Goal: Complete application form: Complete application form

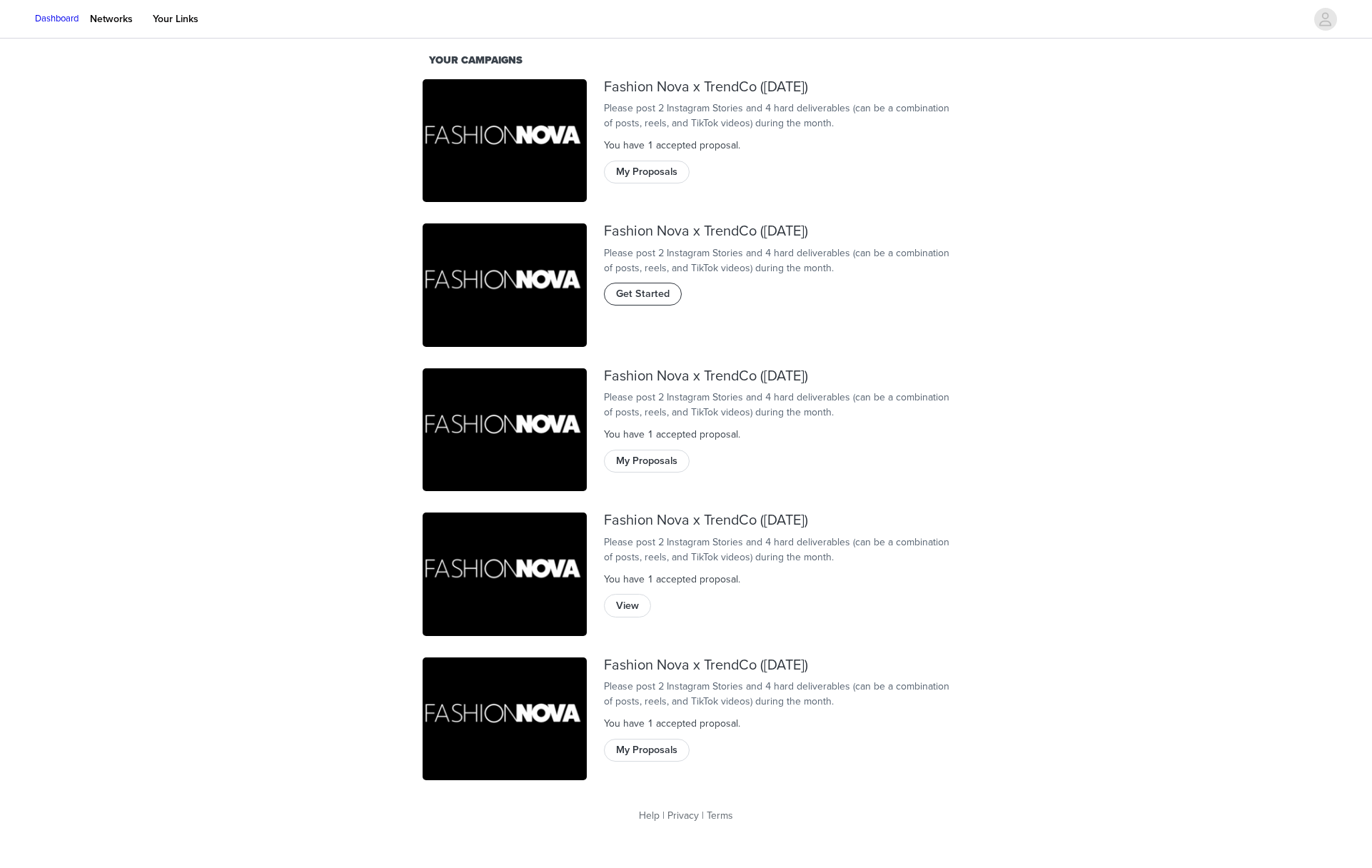
click at [641, 302] on span "Get Started" at bounding box center [643, 294] width 53 height 16
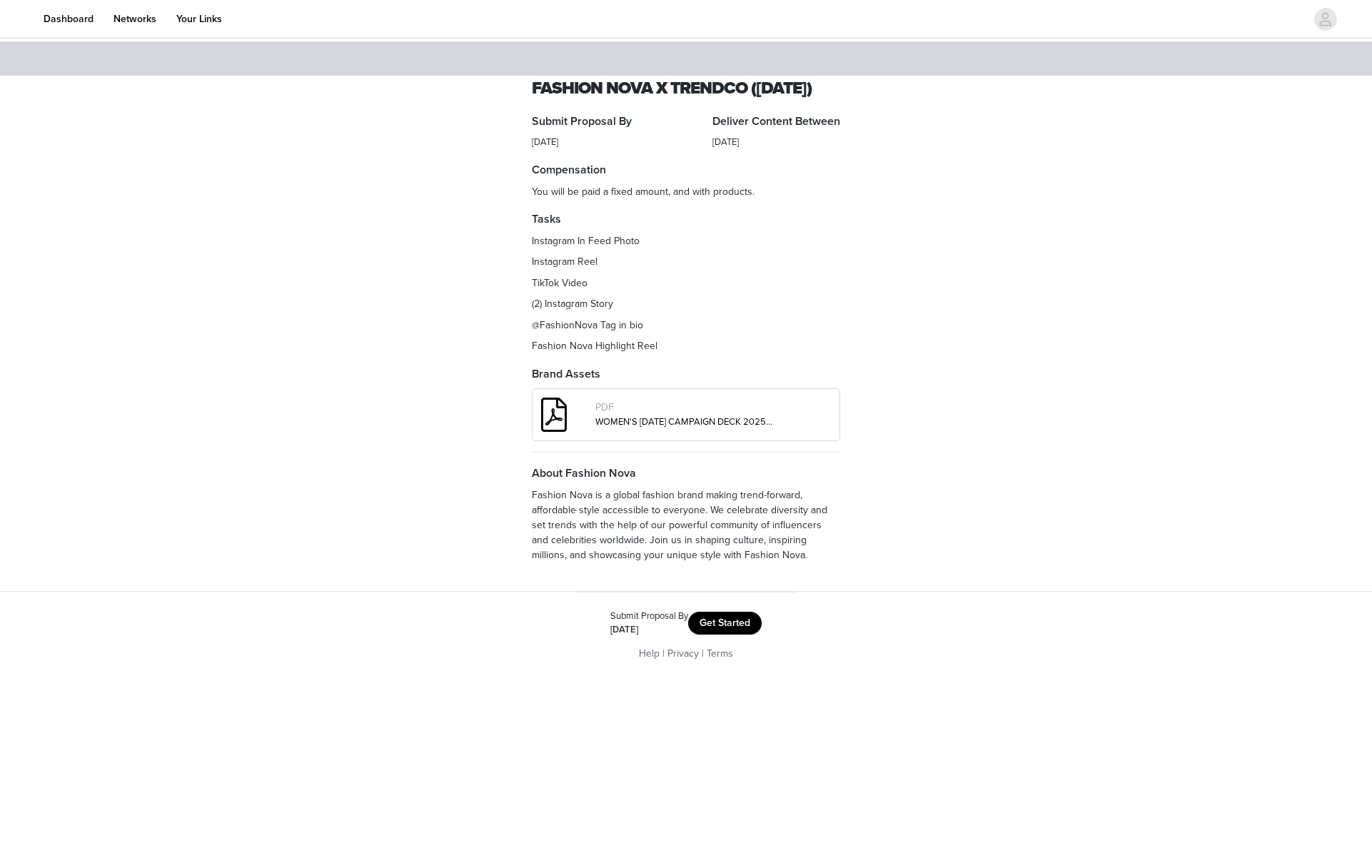
click at [729, 634] on button "Get Started" at bounding box center [724, 623] width 74 height 23
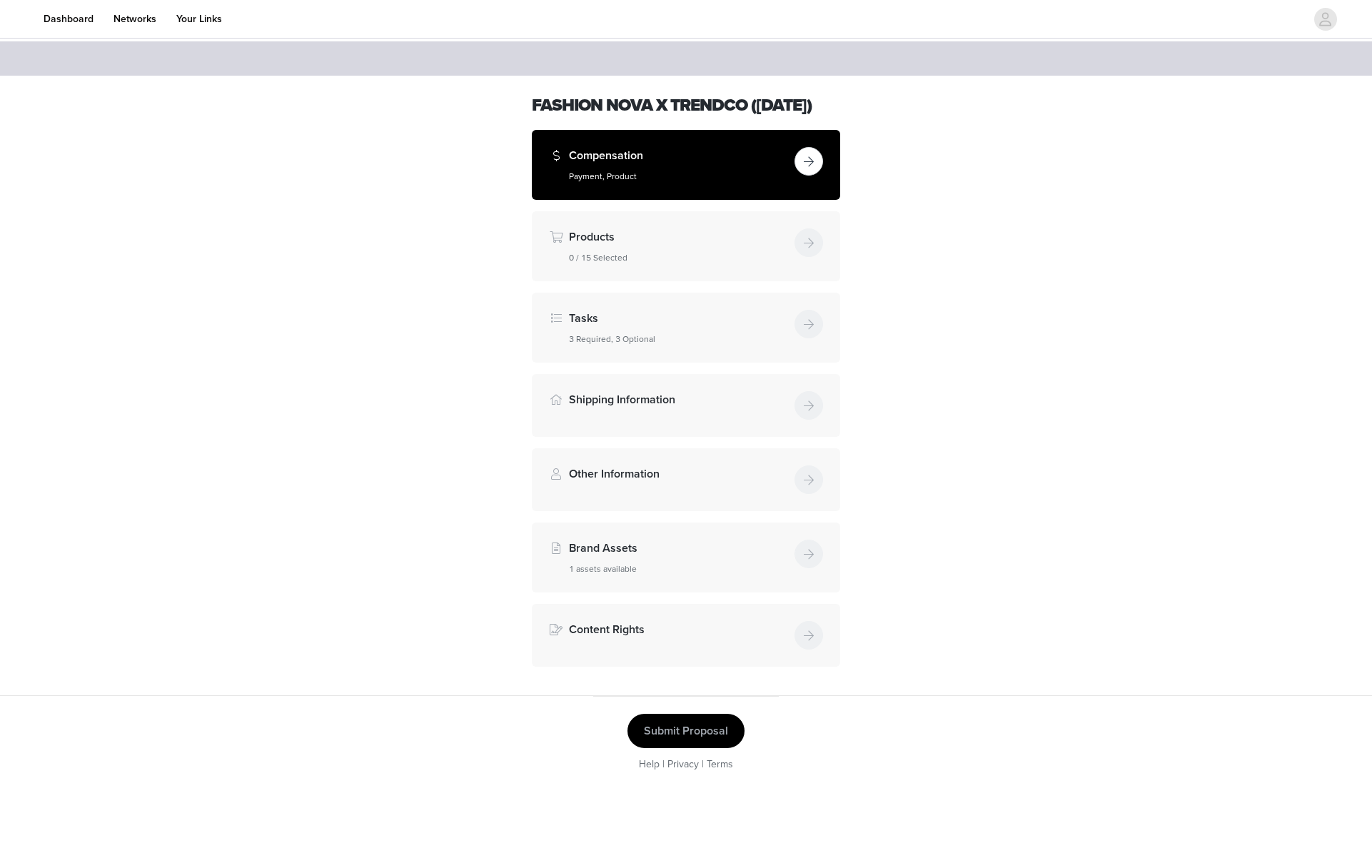
click at [735, 183] on h5 "Payment, Product" at bounding box center [678, 177] width 220 height 13
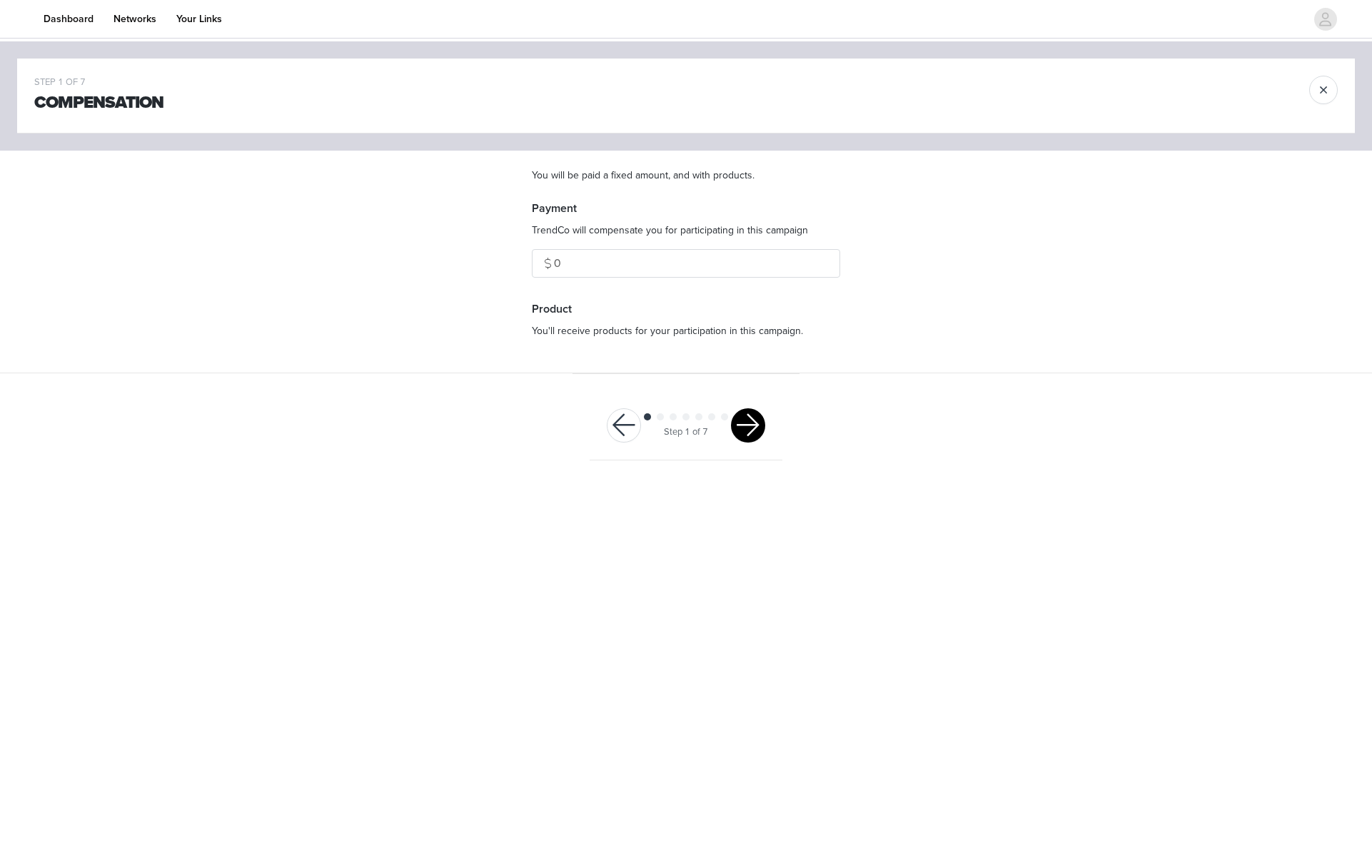
click at [746, 415] on button "button" at bounding box center [748, 425] width 34 height 34
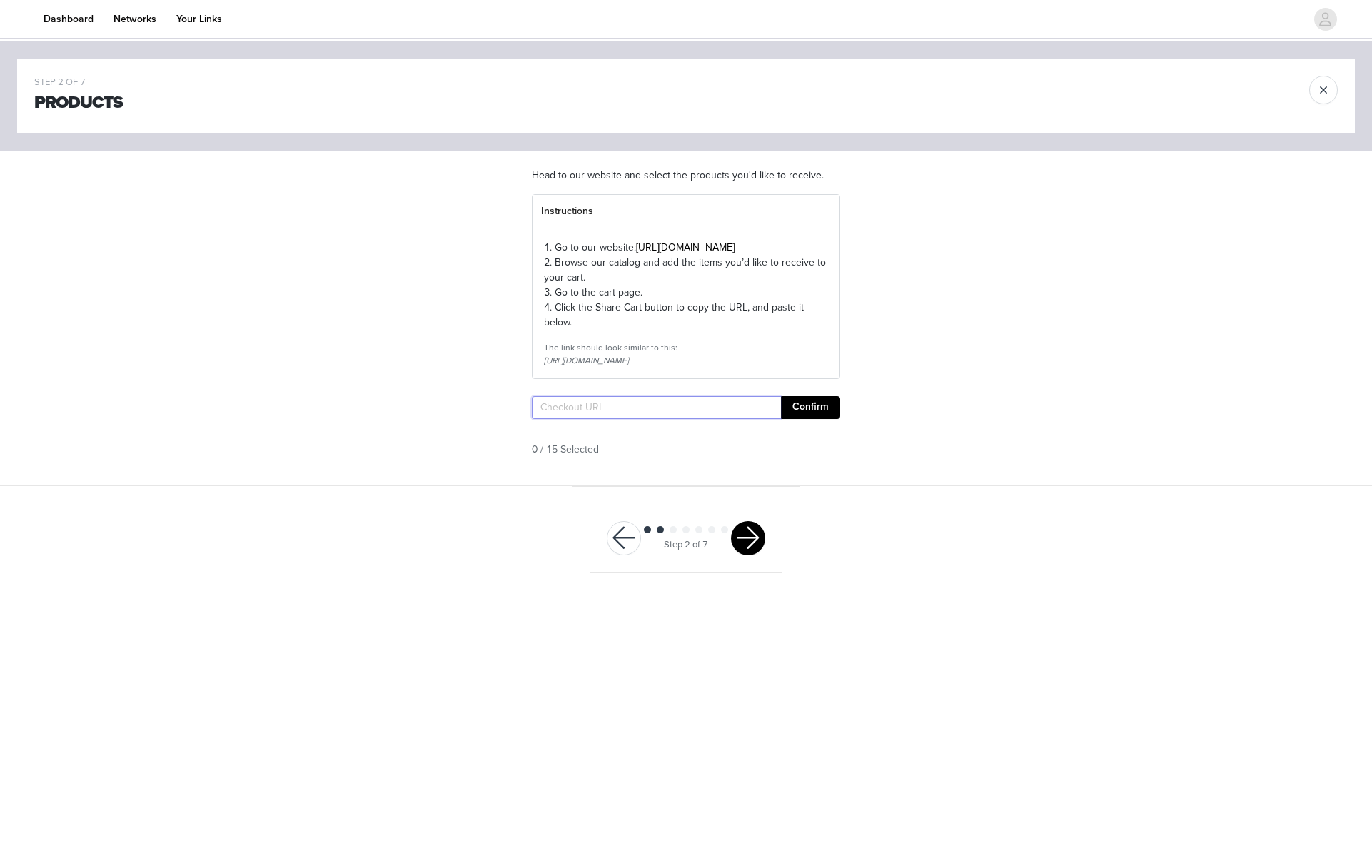
click at [754, 419] on input "text" at bounding box center [656, 407] width 249 height 23
paste input "https://www.fashionnova.com/pages/shared-cart/39261447258236:1,39247374024828:1…"
type input "https://www.fashionnova.com/pages/shared-cart/39261447258236:1,39247374024828:1…"
click at [799, 419] on button "Confirm" at bounding box center [810, 407] width 59 height 23
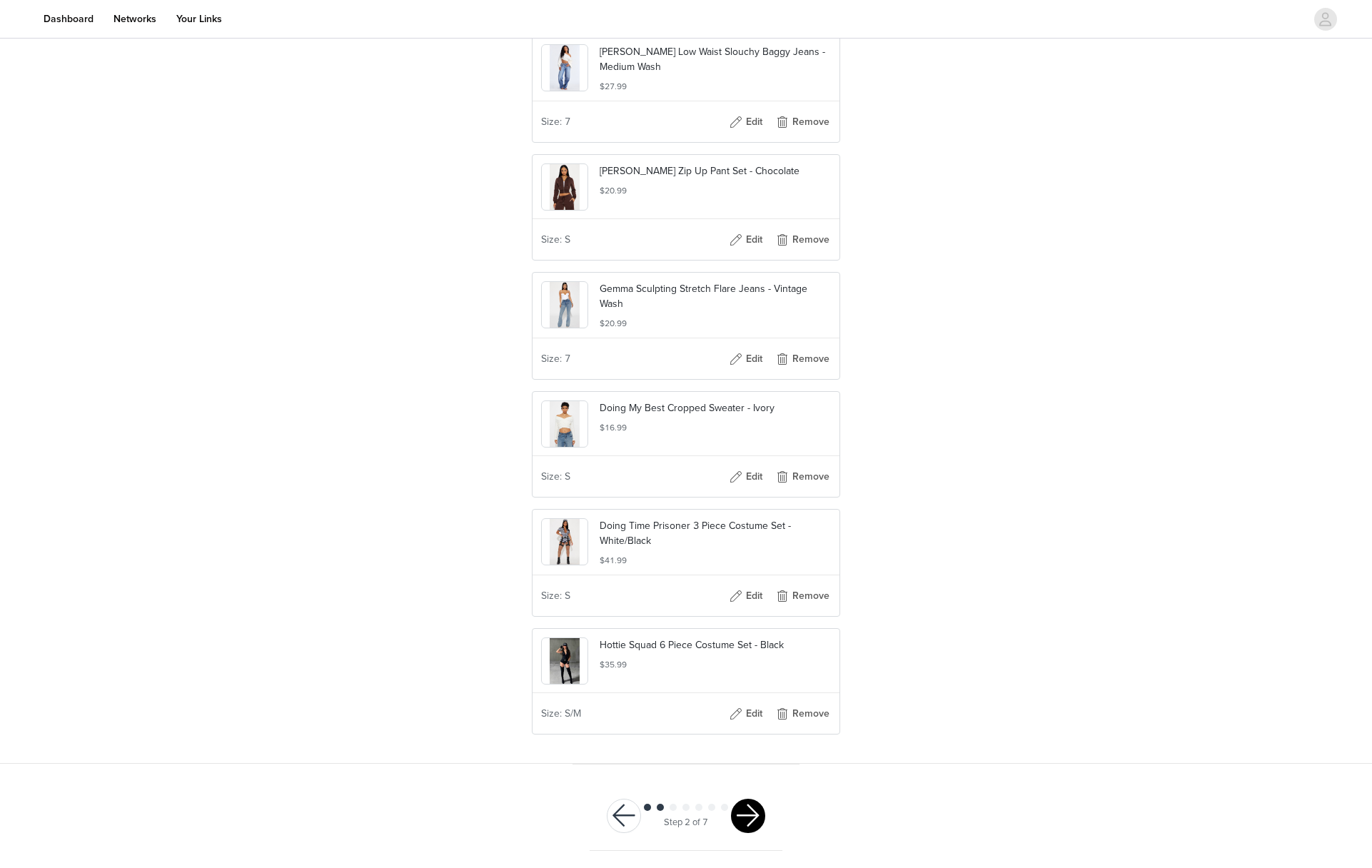
click at [741, 813] on button "button" at bounding box center [748, 815] width 34 height 34
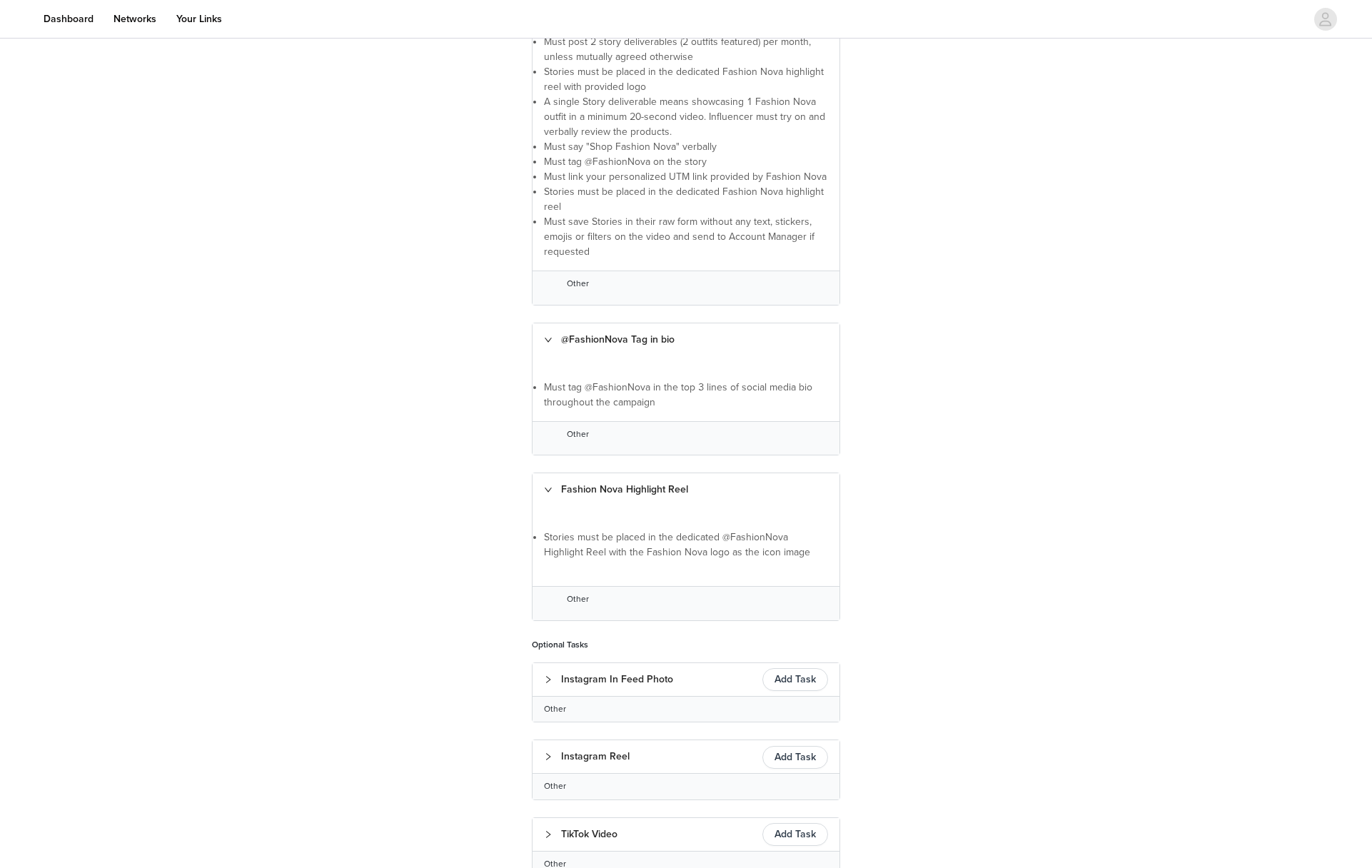
scroll to position [541, 0]
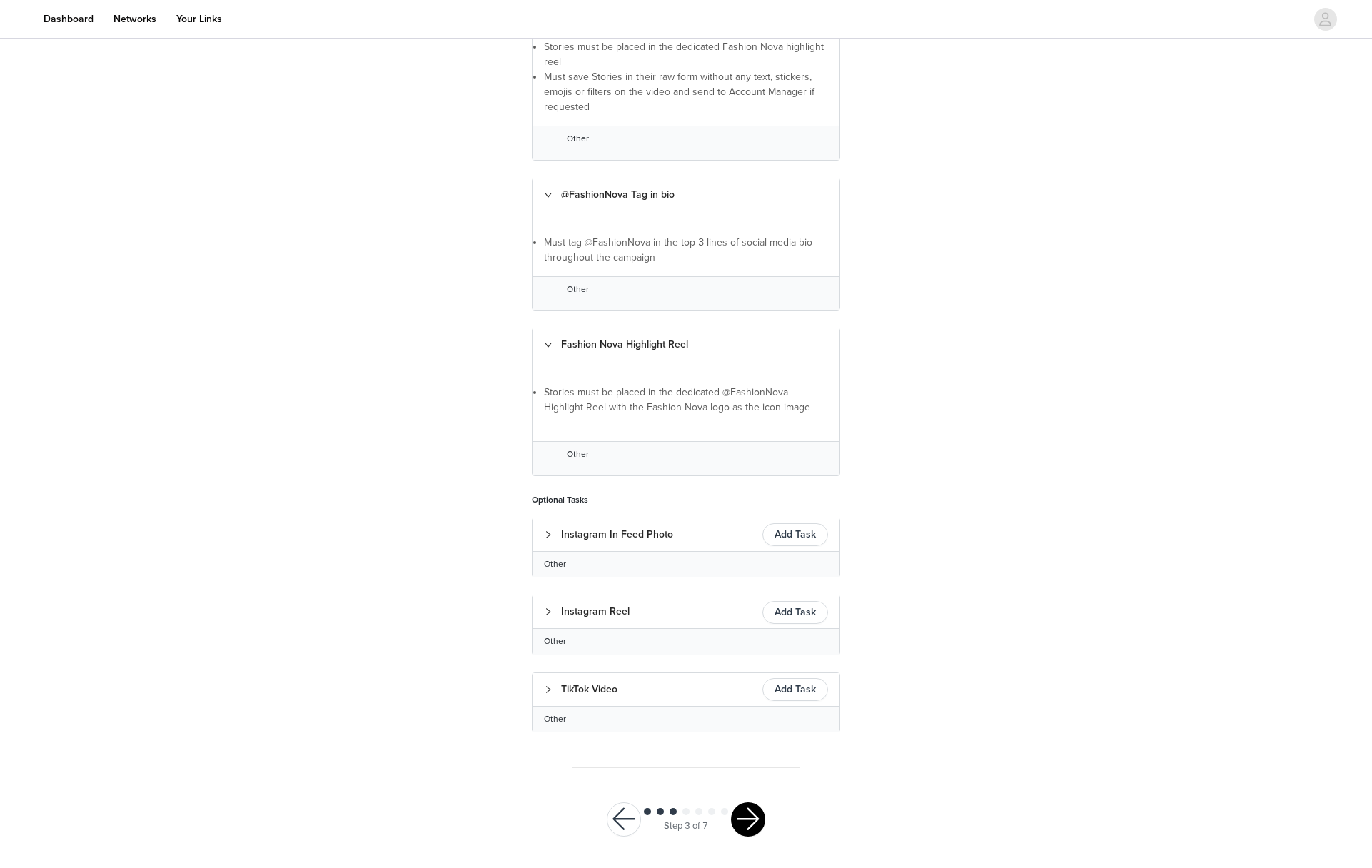
click at [765, 827] on div "Step 3 of 7" at bounding box center [686, 819] width 193 height 69
click at [762, 825] on div at bounding box center [748, 819] width 34 height 34
click at [762, 824] on button "button" at bounding box center [748, 819] width 34 height 34
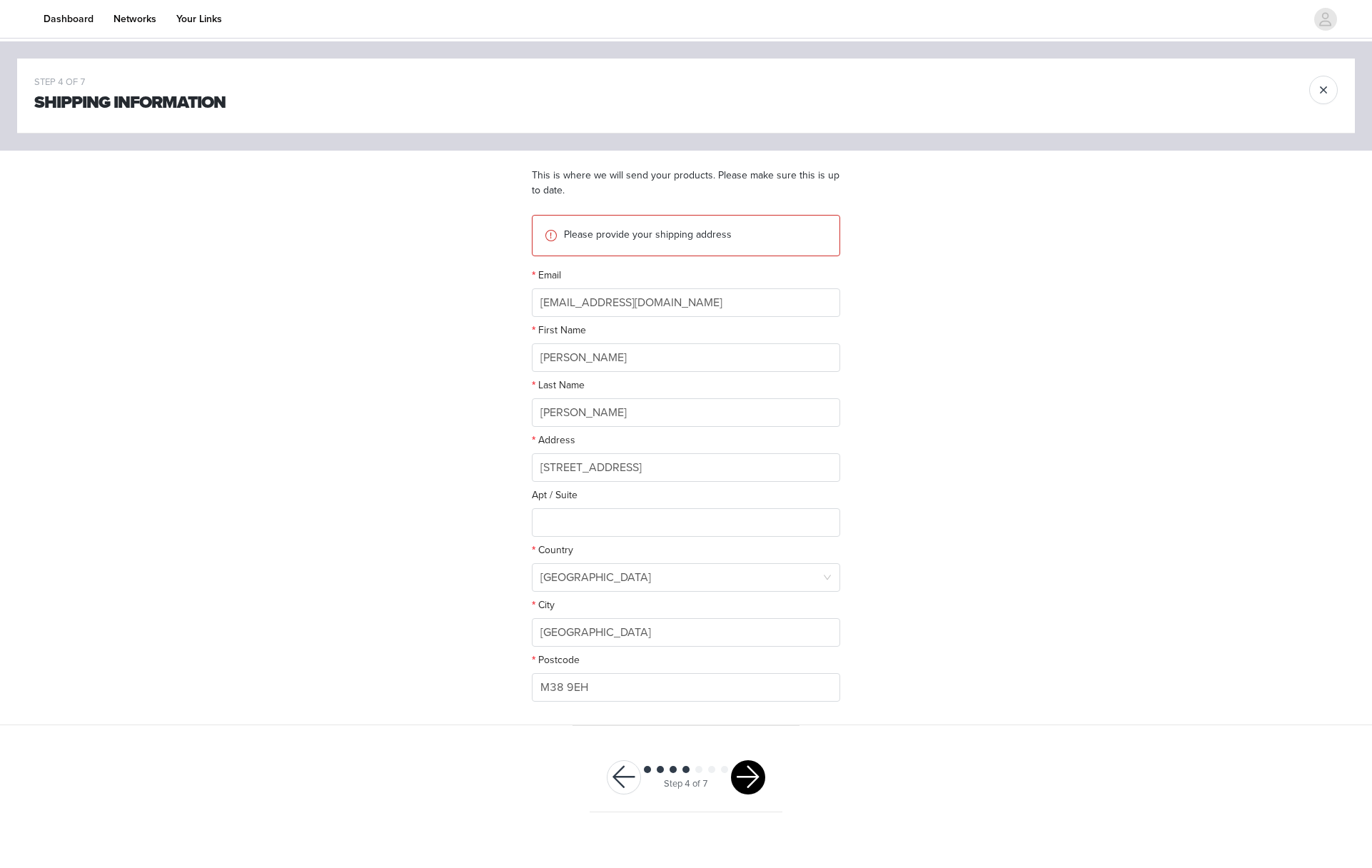
click at [645, 372] on div "First Name Natalia" at bounding box center [686, 350] width 308 height 55
click at [641, 353] on input "Natalia" at bounding box center [686, 357] width 308 height 28
paste input "eha sandhu - Zopp"
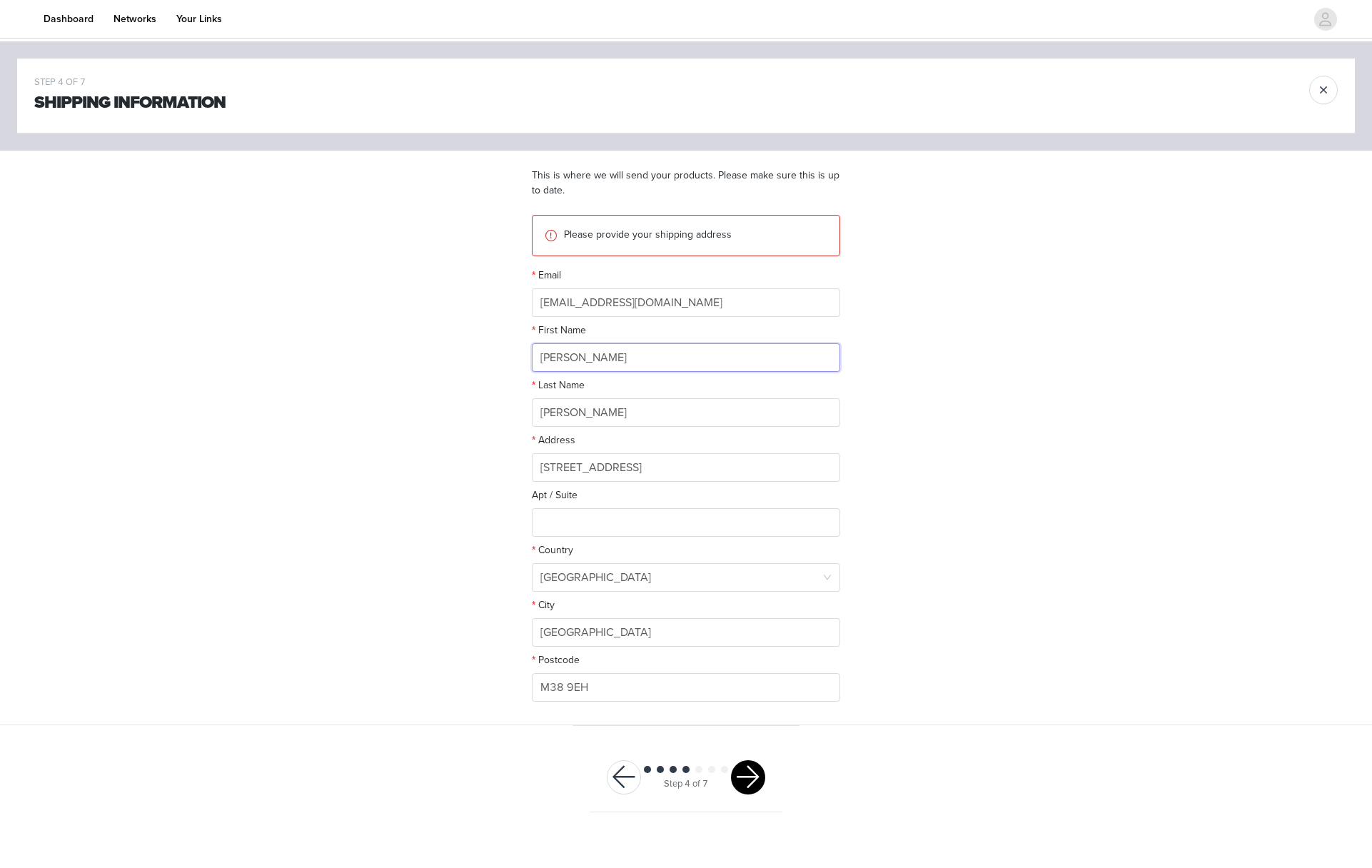
click at [647, 358] on input "Neha sandhu - Zoppa" at bounding box center [686, 357] width 308 height 28
type input "Neha"
click at [542, 410] on input "Zoppa" at bounding box center [686, 412] width 308 height 28
paste input "Neha sandhu - Zoppa"
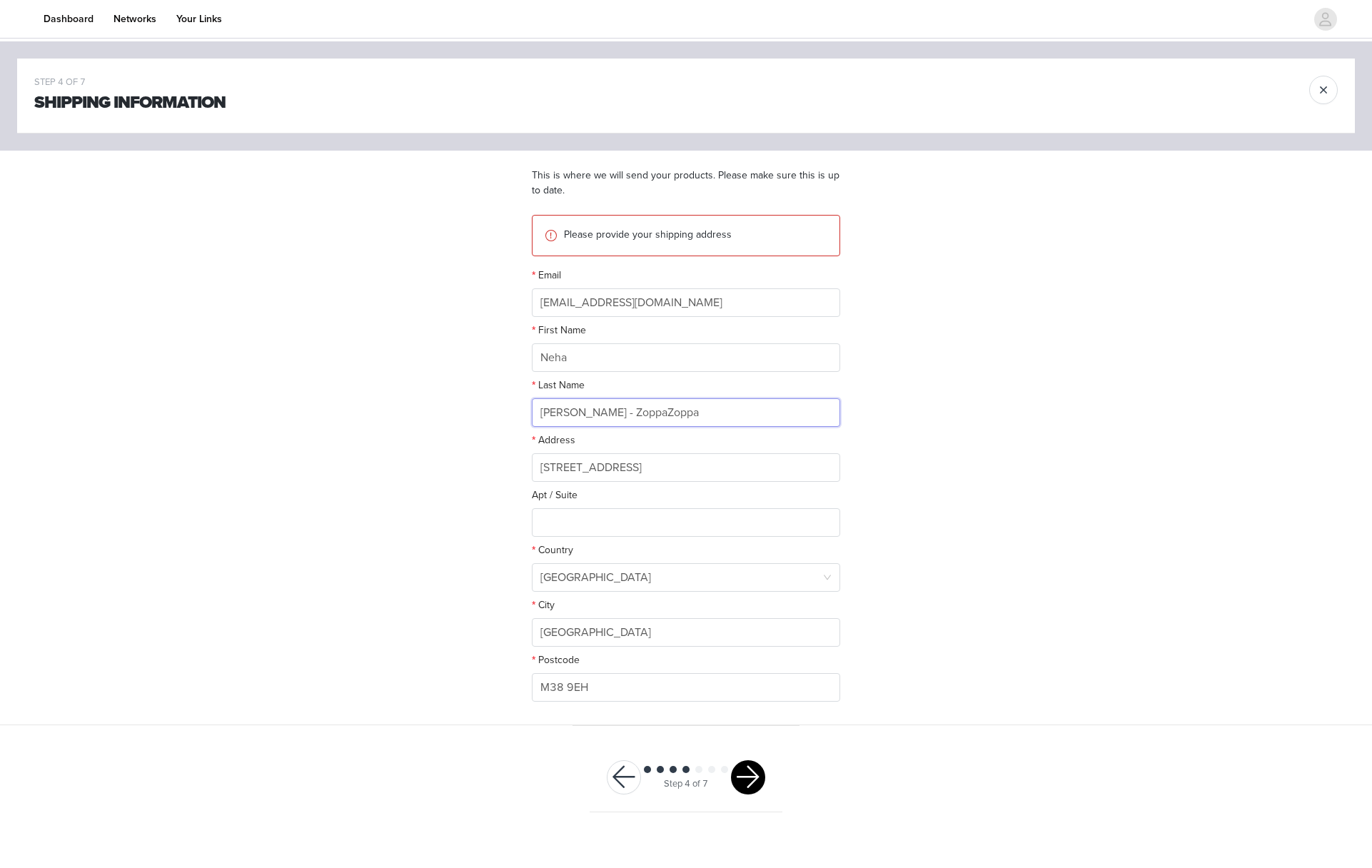
click at [655, 412] on input "Neha sandhu - ZoppaZoppa" at bounding box center [686, 412] width 308 height 28
click at [685, 417] on input "Neha sandhu - ZoppaZoppa" at bounding box center [686, 412] width 308 height 28
drag, startPoint x: 686, startPoint y: 411, endPoint x: 649, endPoint y: 412, distance: 37.0
click at [649, 412] on input "Neha sandhu - ZoppaZoppa" at bounding box center [686, 412] width 308 height 28
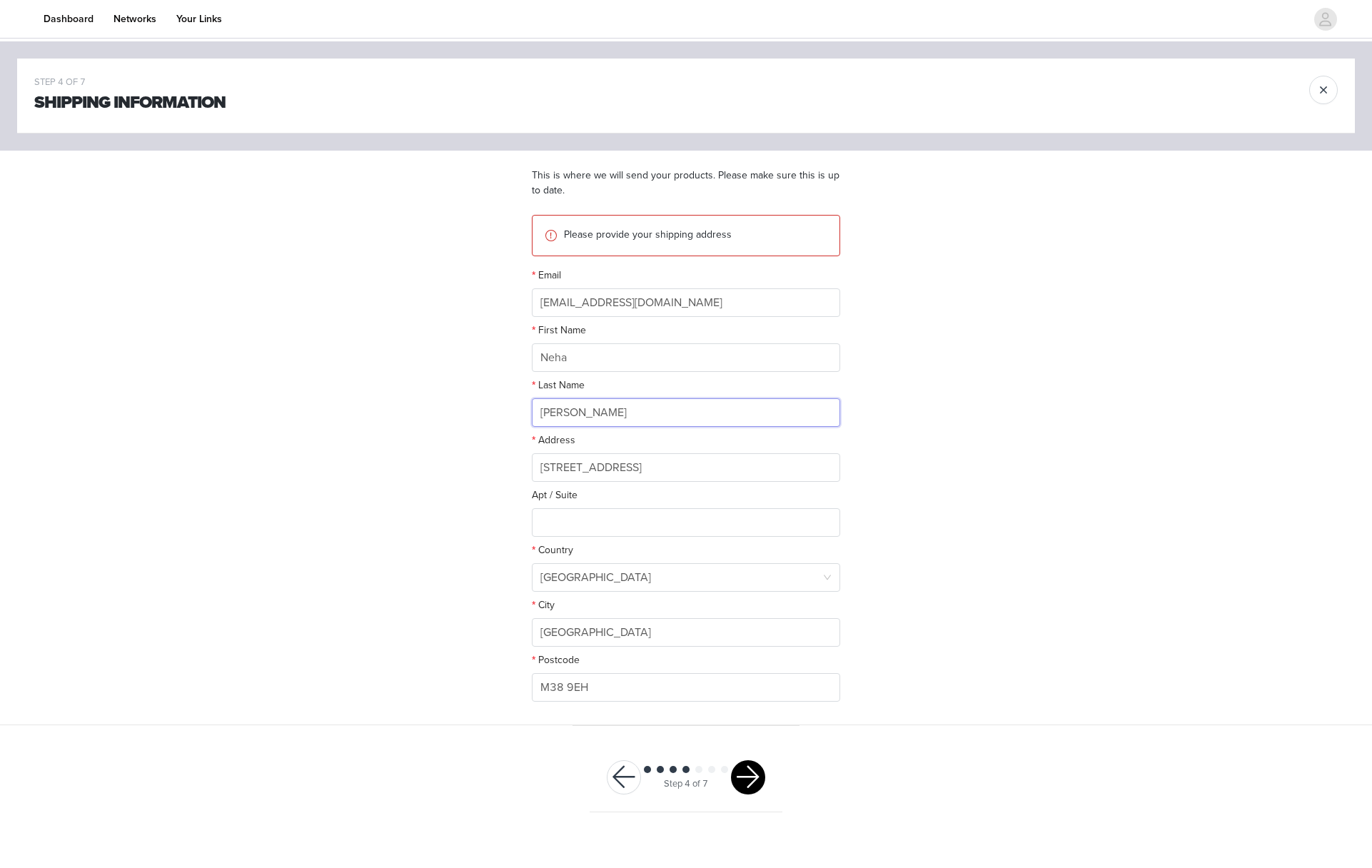
click at [562, 412] on input "Neha sandhu - Zoppa" at bounding box center [686, 412] width 308 height 28
type input "sandhu - Zoppa"
click at [690, 456] on input "22 Bournbrook Avenue Little Hulton Manchester M38 9EH" at bounding box center [686, 467] width 308 height 28
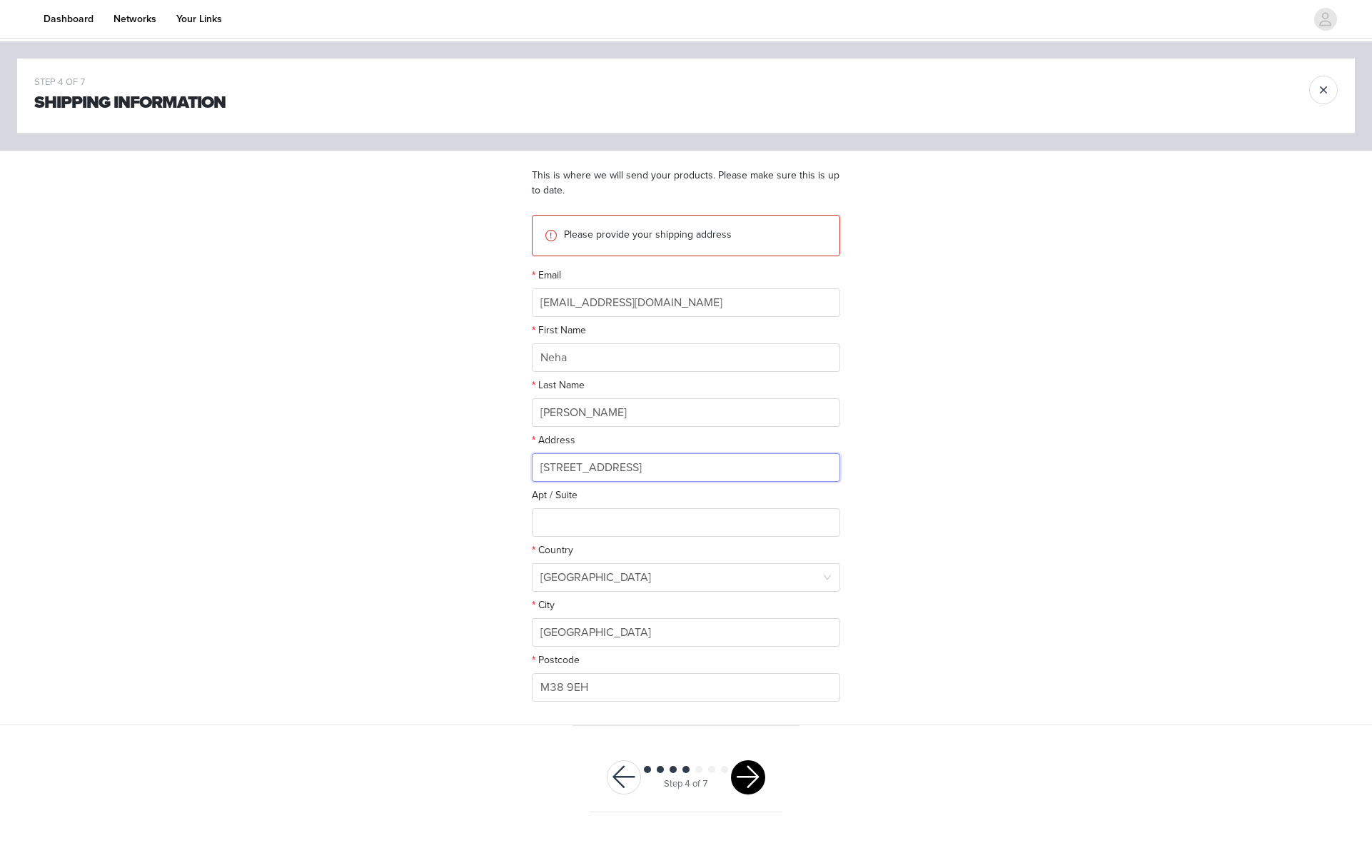
click at [690, 456] on input "22 Bournbrook Avenue Little Hulton Manchester M38 9EH" at bounding box center [686, 467] width 308 height 28
paste input "Townhome102-2625 Dundas Street W, Toronto, ON, M6P1X9"
type input "Townhome102-2625 Dundas Street W, Toronto, ON, M6P1X9"
click at [661, 518] on input "text" at bounding box center [686, 522] width 308 height 28
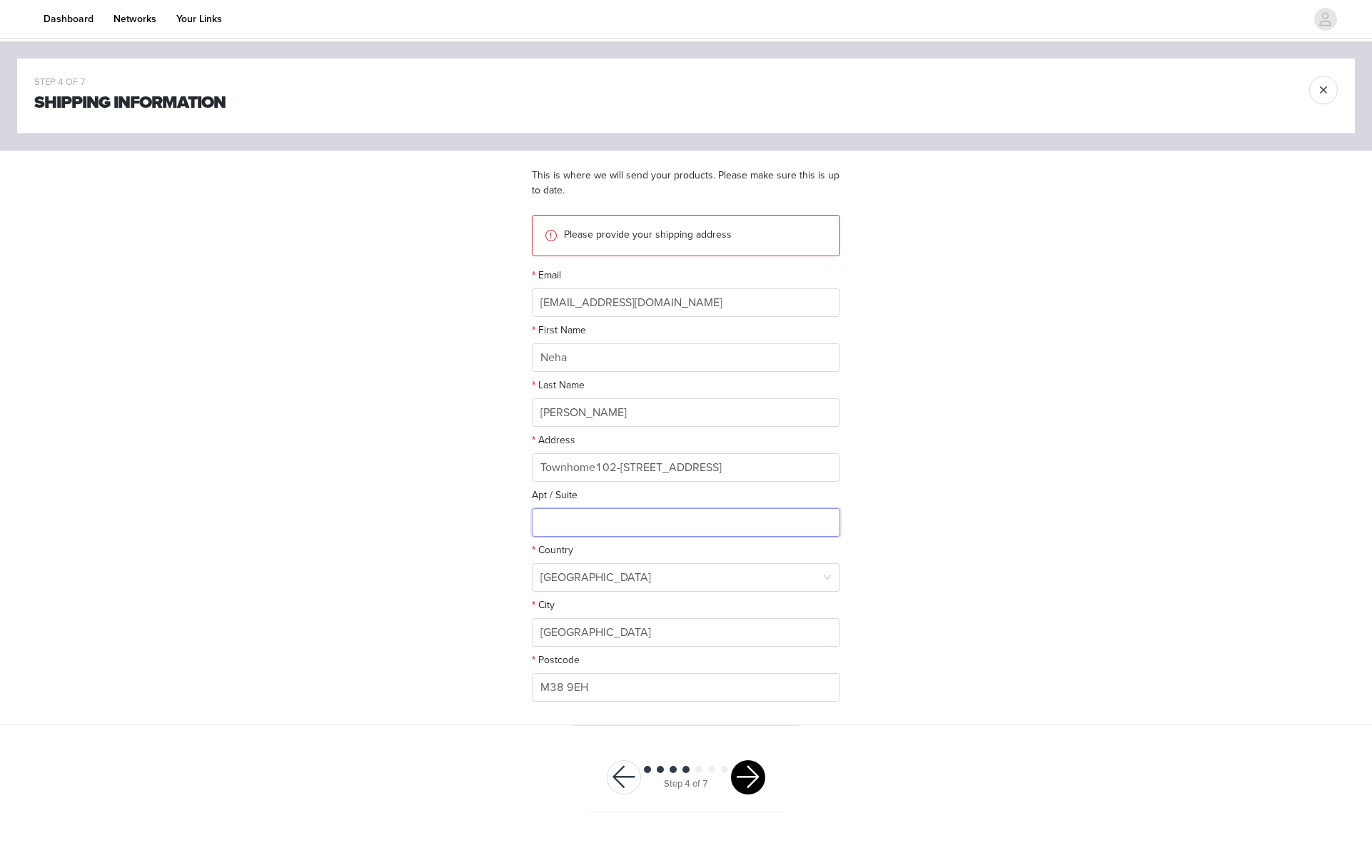
scroll to position [0, 0]
click at [528, 577] on section "This is where we will send your products. Please make sure this is up to date. …" at bounding box center [686, 437] width 342 height 575
click at [570, 575] on div "United Kingdom" at bounding box center [596, 577] width 111 height 27
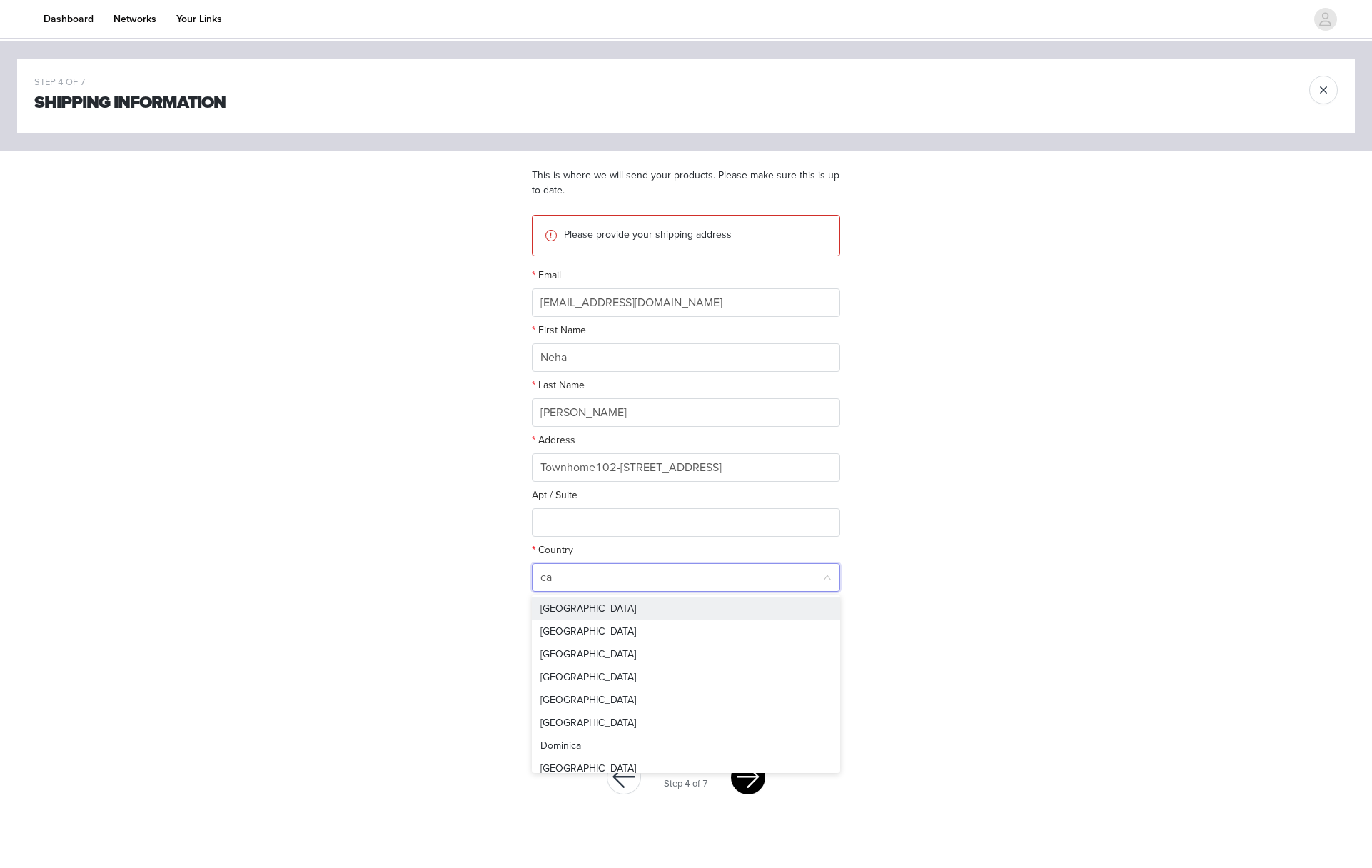
type input "can"
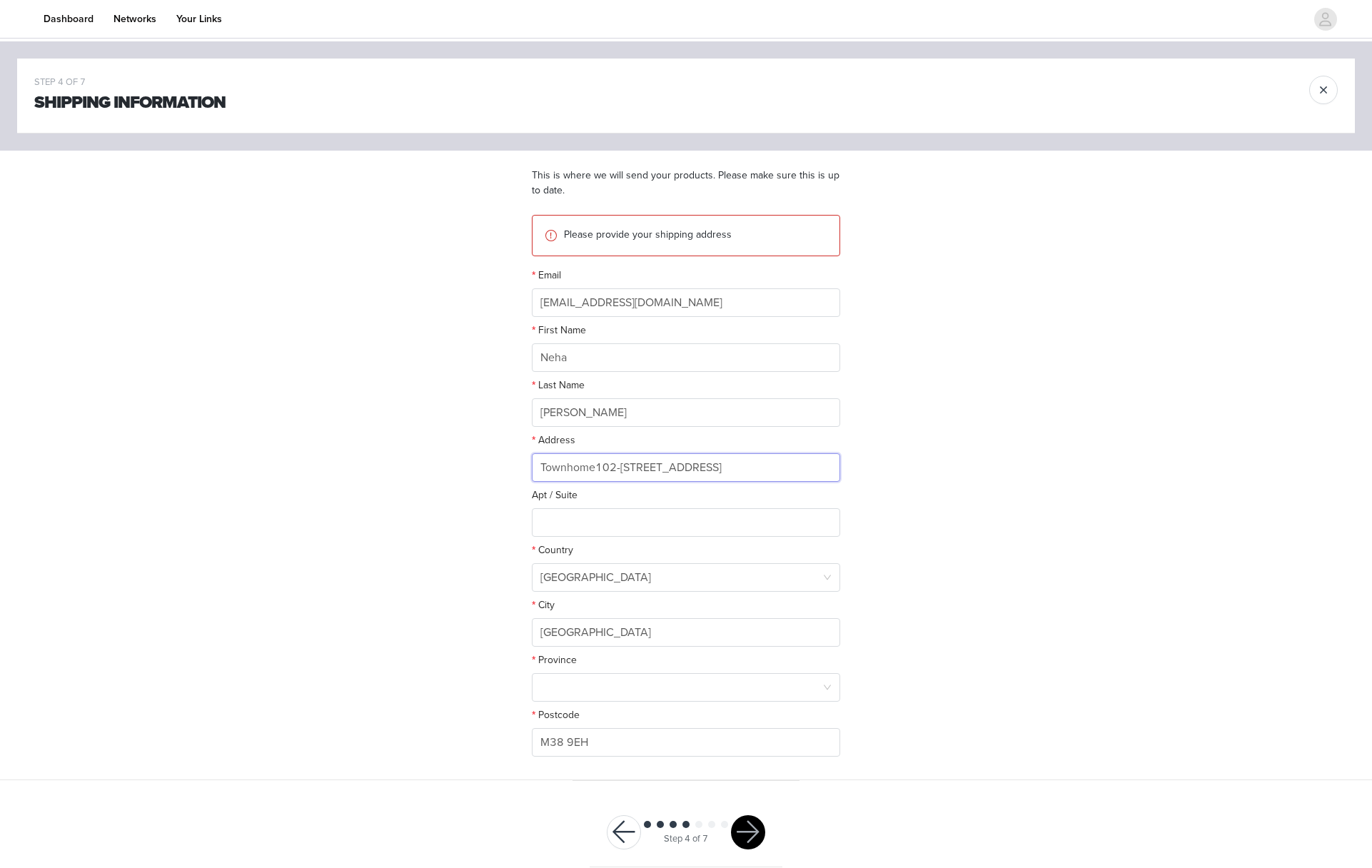
click at [754, 471] on input "Townhome102-2625 Dundas Street W, Toronto, ON, M6P1X9" at bounding box center [686, 467] width 308 height 28
click at [604, 643] on input "Manchester" at bounding box center [686, 631] width 308 height 28
paste input "Toronto"
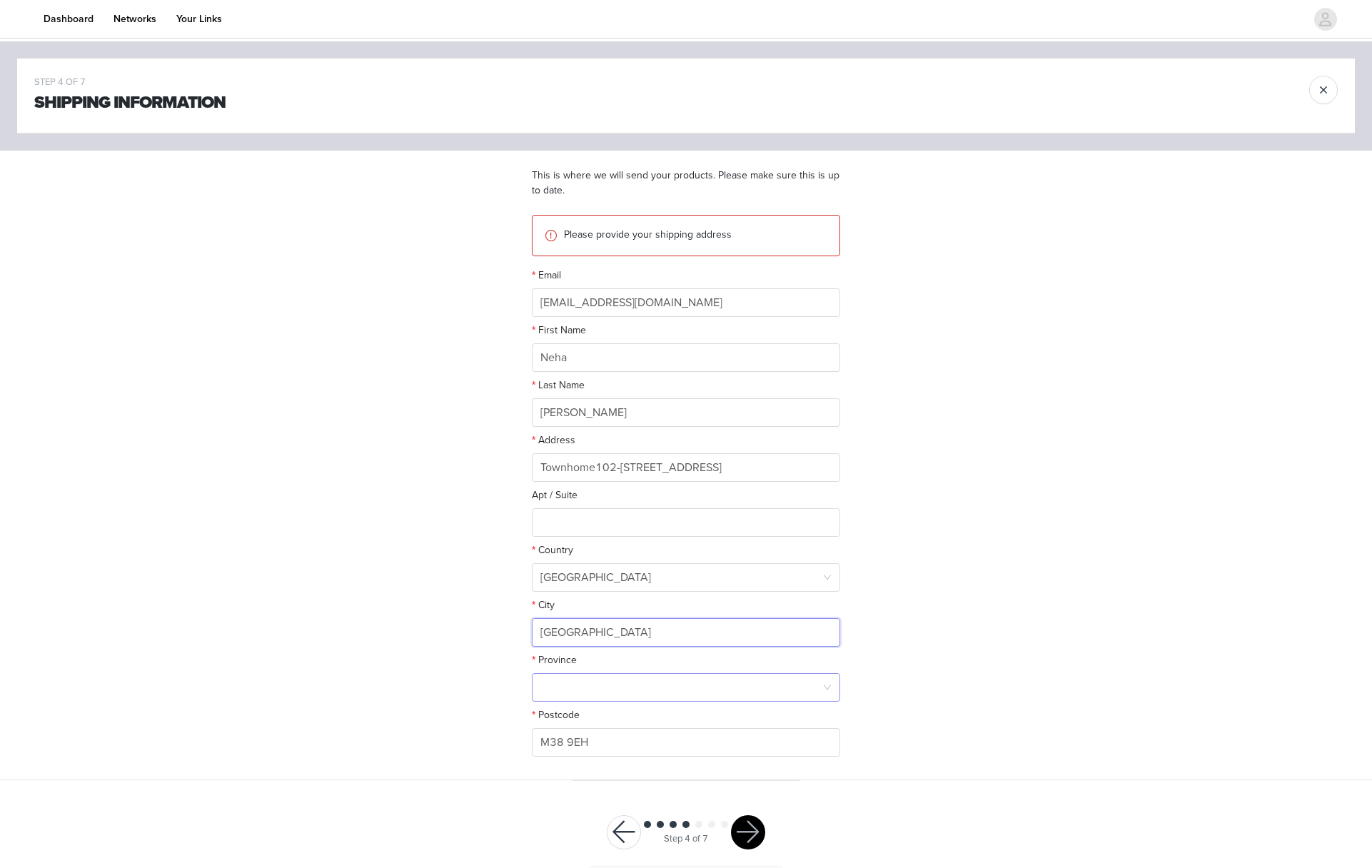
type input "Toronto"
click at [605, 680] on div at bounding box center [681, 687] width 282 height 27
type input "t"
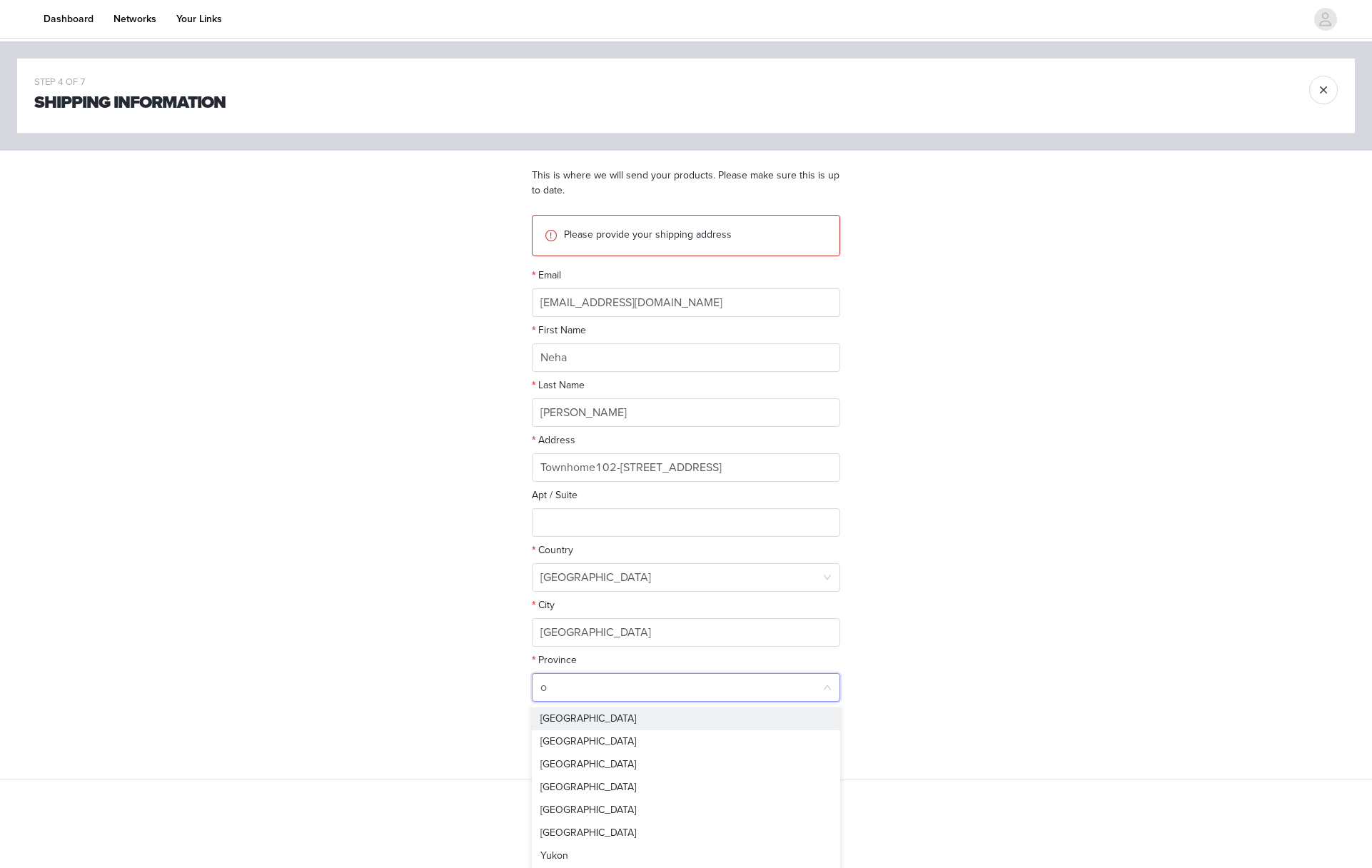
type input "on"
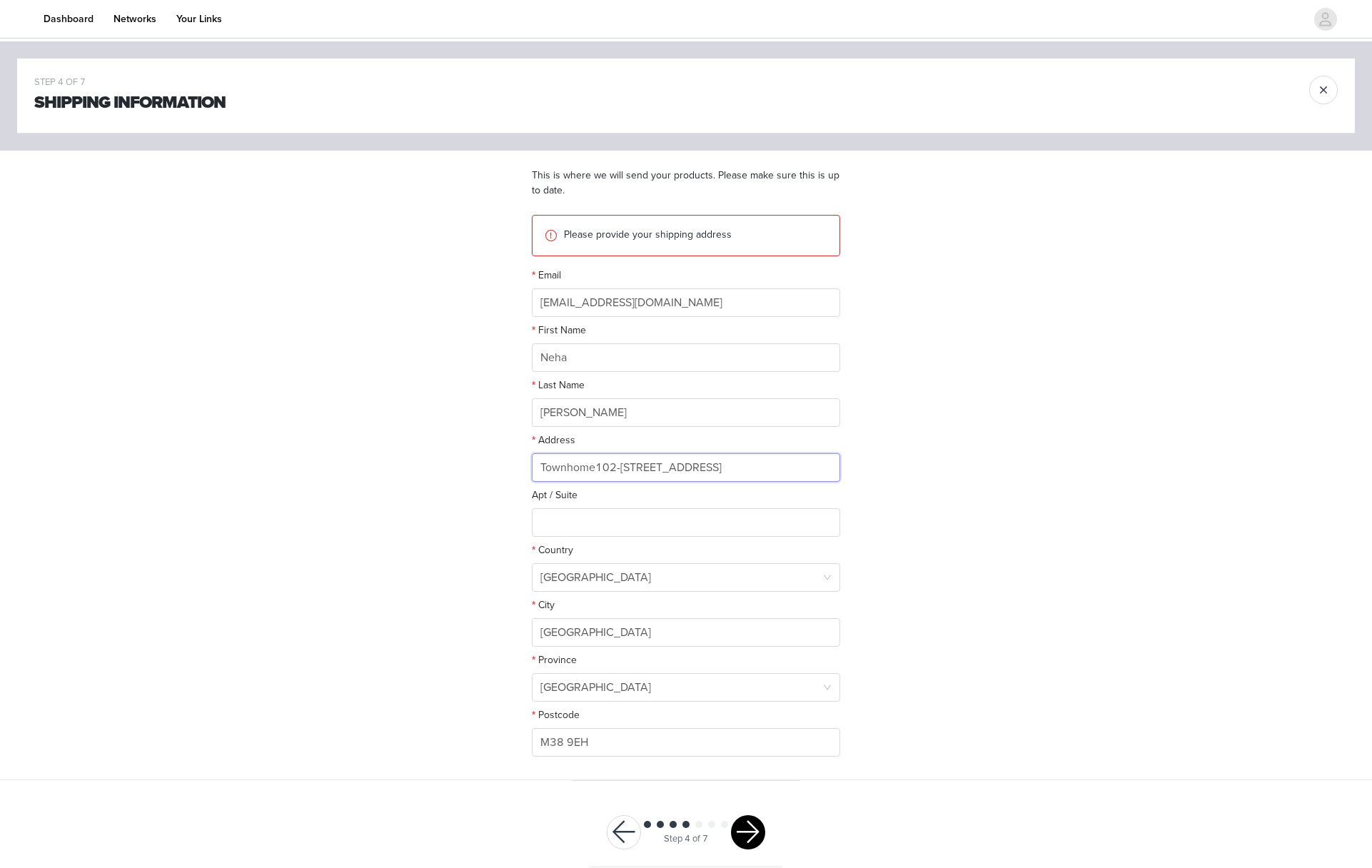
drag, startPoint x: 809, startPoint y: 473, endPoint x: 832, endPoint y: 470, distance: 23.2
click at [832, 470] on input "Townhome102-2625 Dundas Street W, Toronto, ON, M6P1X9" at bounding box center [686, 467] width 308 height 28
drag, startPoint x: 807, startPoint y: 467, endPoint x: 864, endPoint y: 469, distance: 57.0
click at [864, 469] on div "STEP 4 OF 7 Shipping Information This is where we will send your products. Plea…" at bounding box center [686, 411] width 1372 height 739
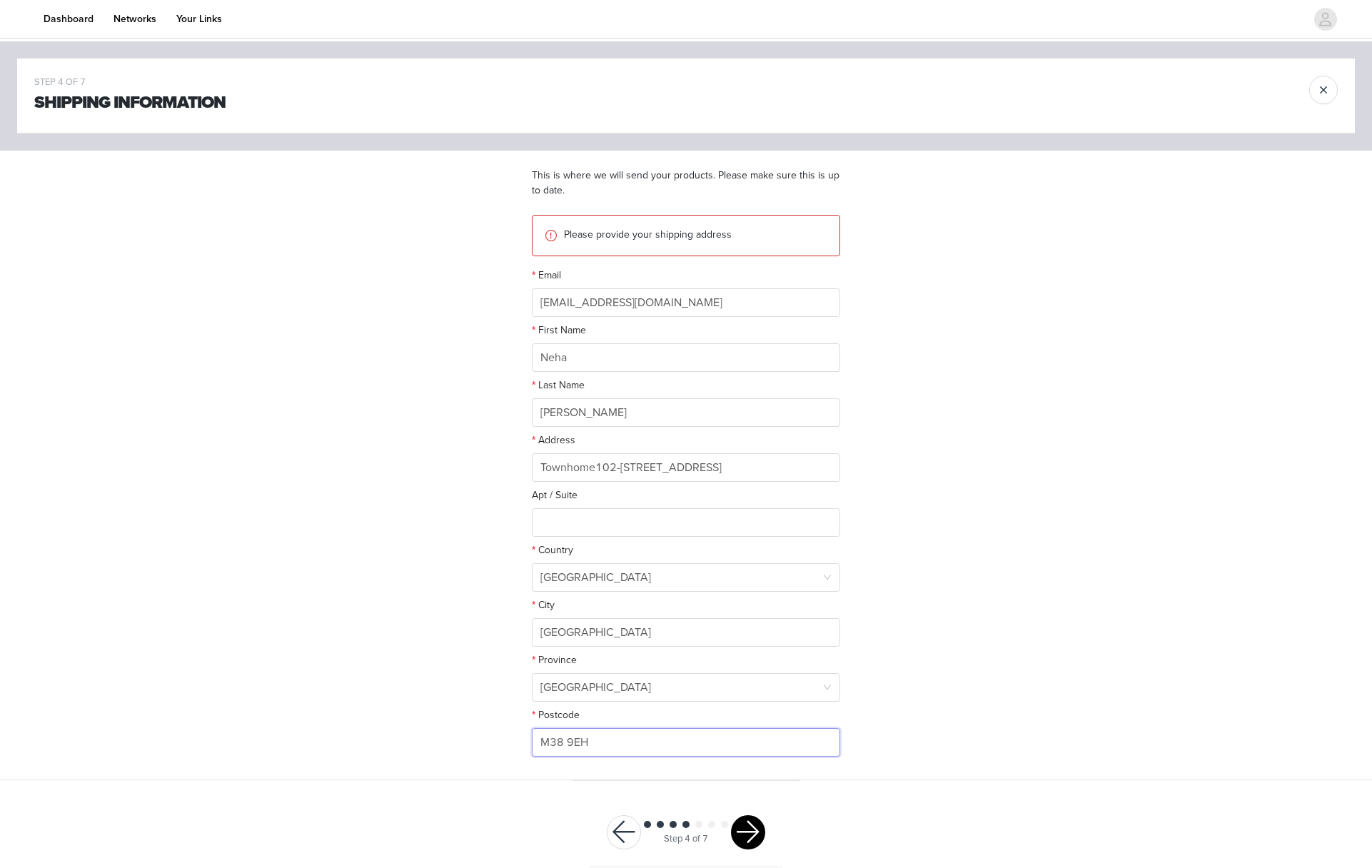
click at [641, 751] on input "M38 9EH" at bounding box center [686, 742] width 308 height 28
click at [641, 750] on input "M38 9EH" at bounding box center [686, 742] width 308 height 28
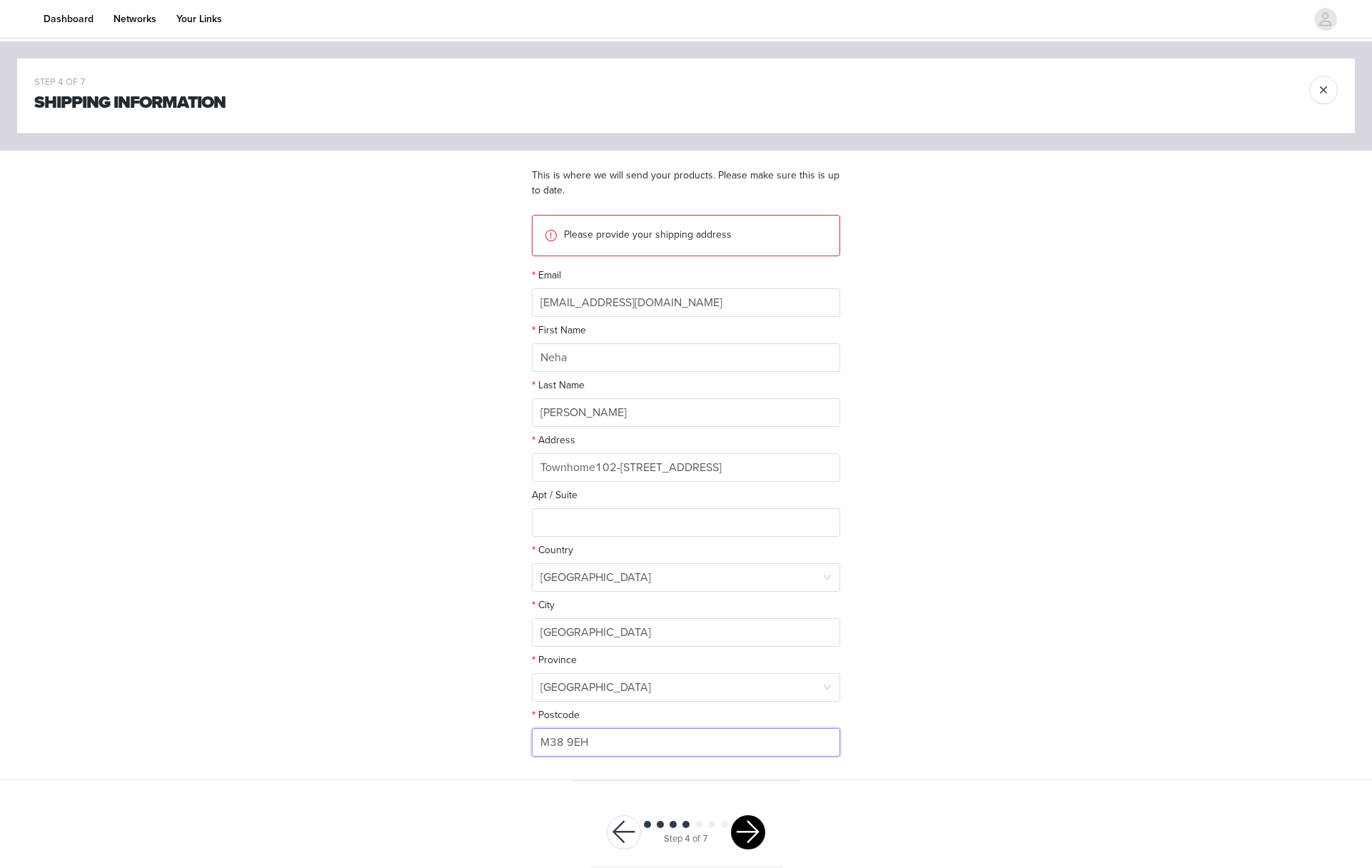
click at [641, 750] on input "M38 9EH" at bounding box center [686, 742] width 308 height 28
paste input "6P1X9"
type input "M6P1X9"
click at [729, 824] on div at bounding box center [686, 826] width 90 height 15
click at [744, 827] on button "button" at bounding box center [748, 831] width 34 height 34
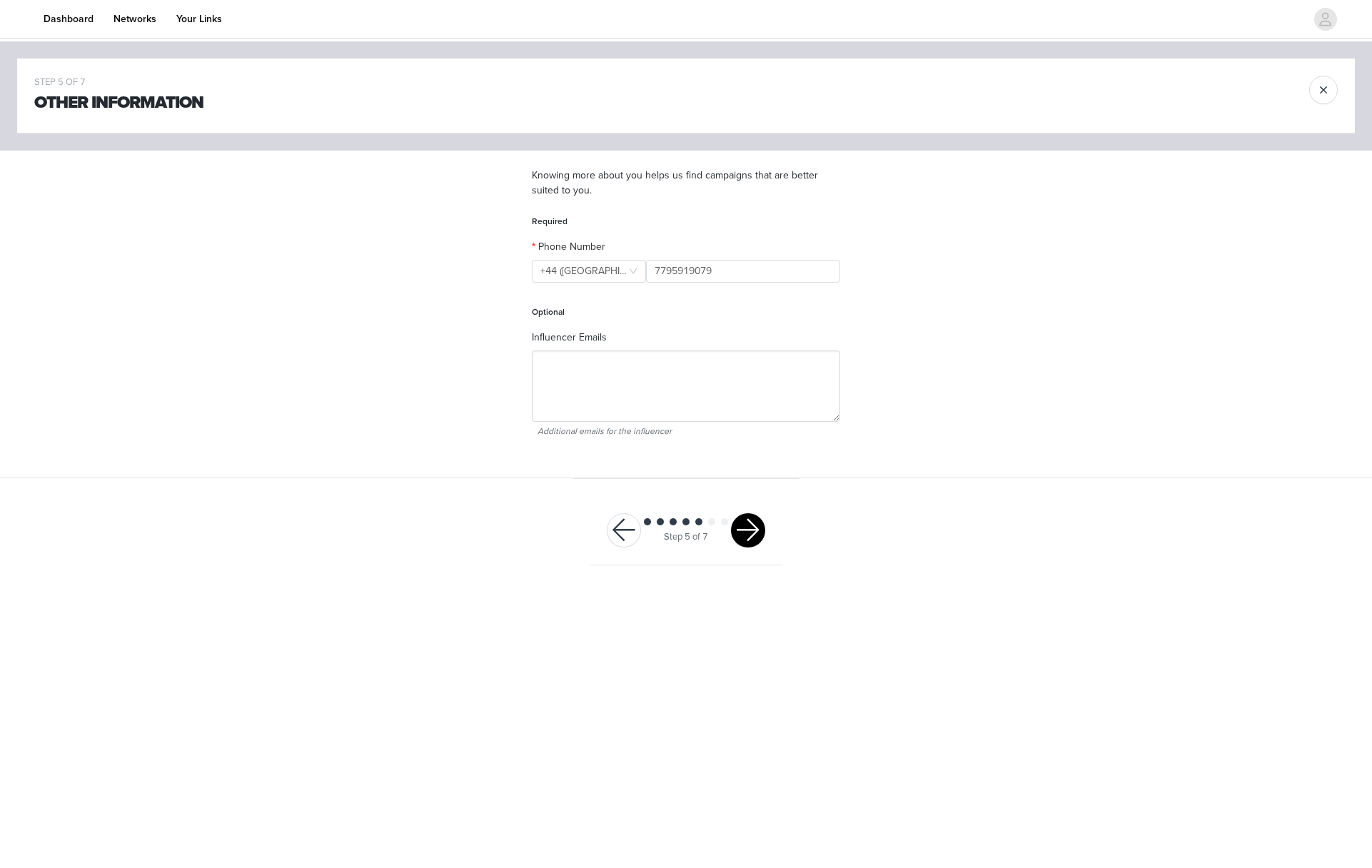
click at [740, 518] on button "button" at bounding box center [748, 530] width 34 height 34
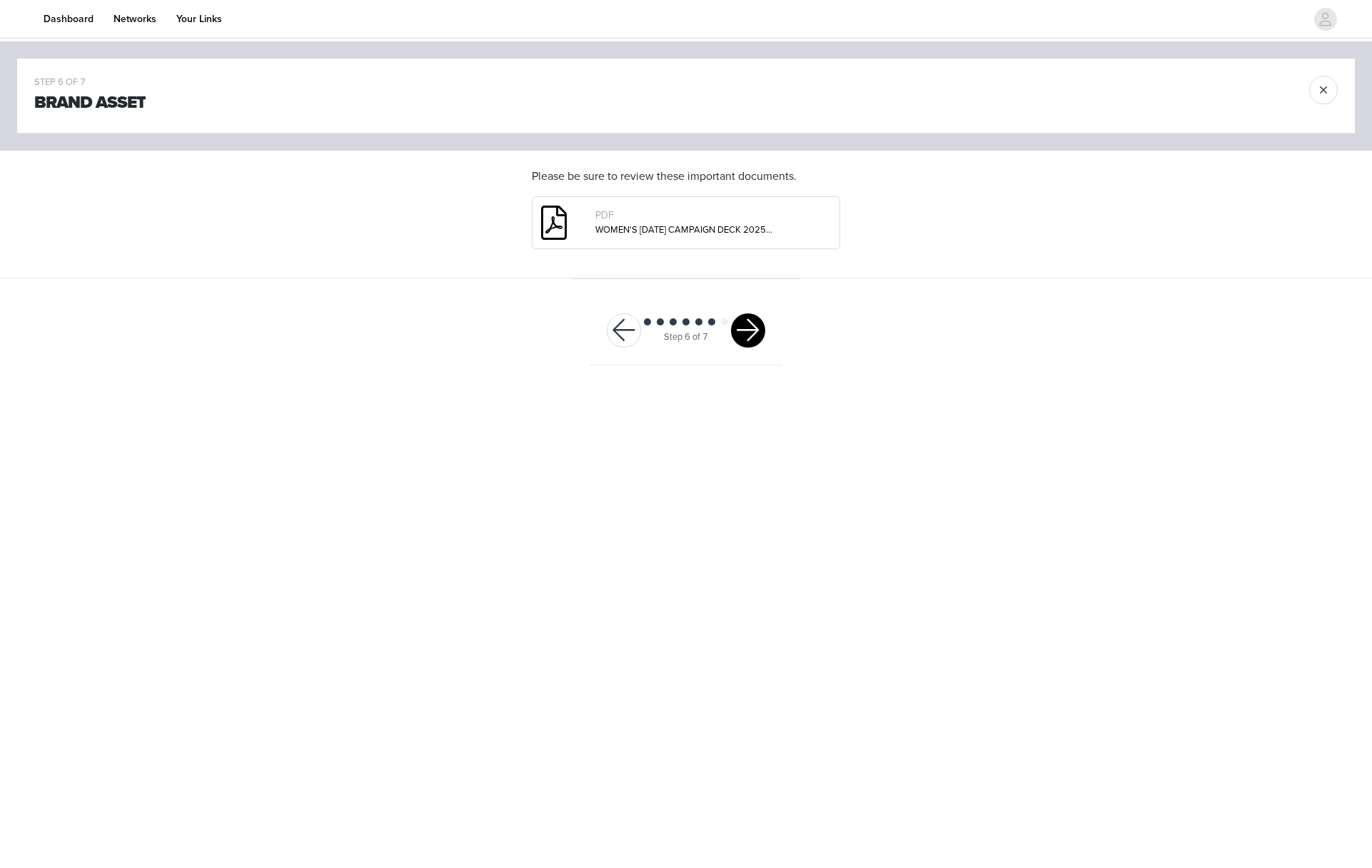
click at [754, 332] on button "button" at bounding box center [748, 330] width 34 height 34
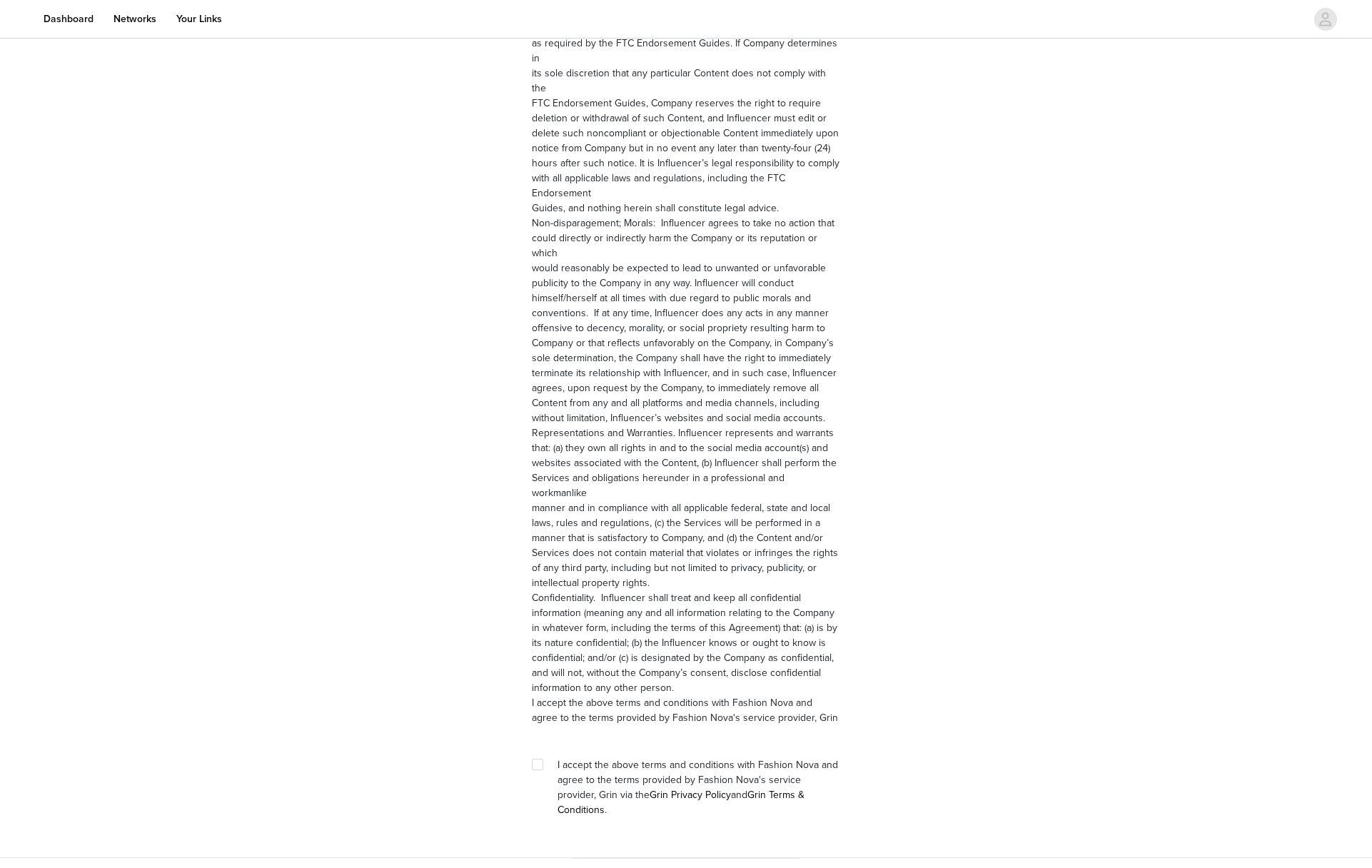
scroll to position [1659, 0]
click at [540, 755] on input "checkbox" at bounding box center [537, 760] width 10 height 10
checkbox input "true"
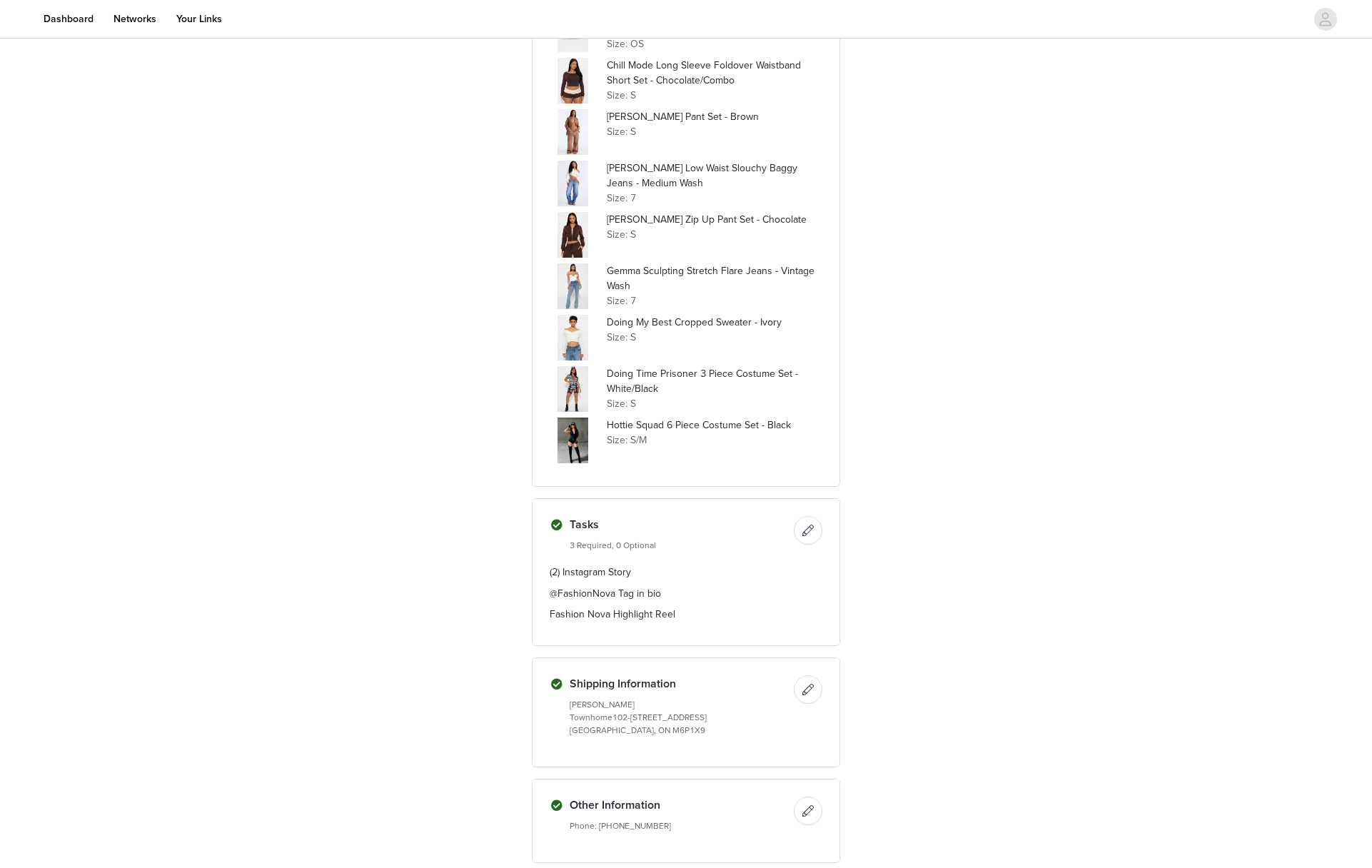
scroll to position [828, 0]
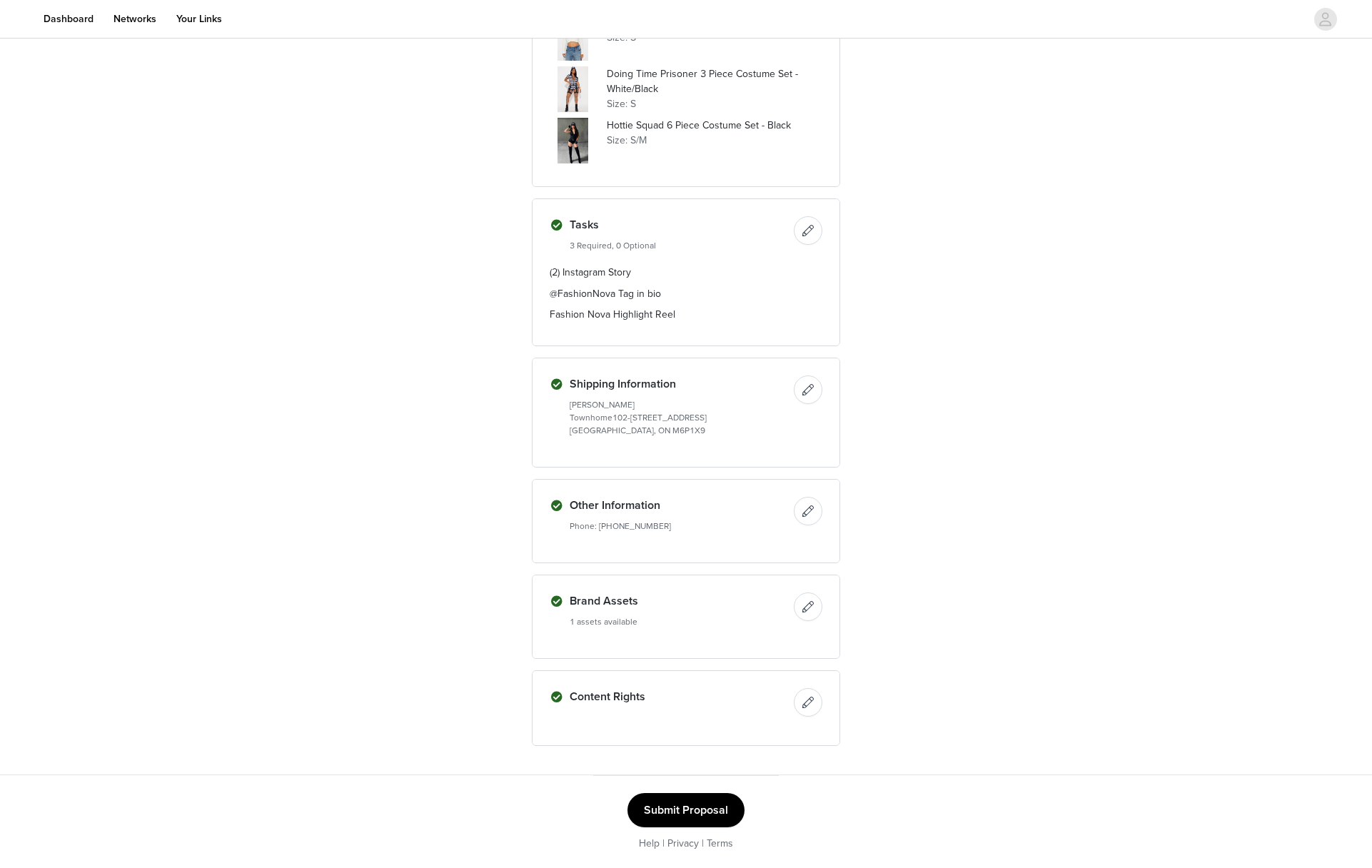
click at [814, 375] on button "button" at bounding box center [808, 389] width 28 height 28
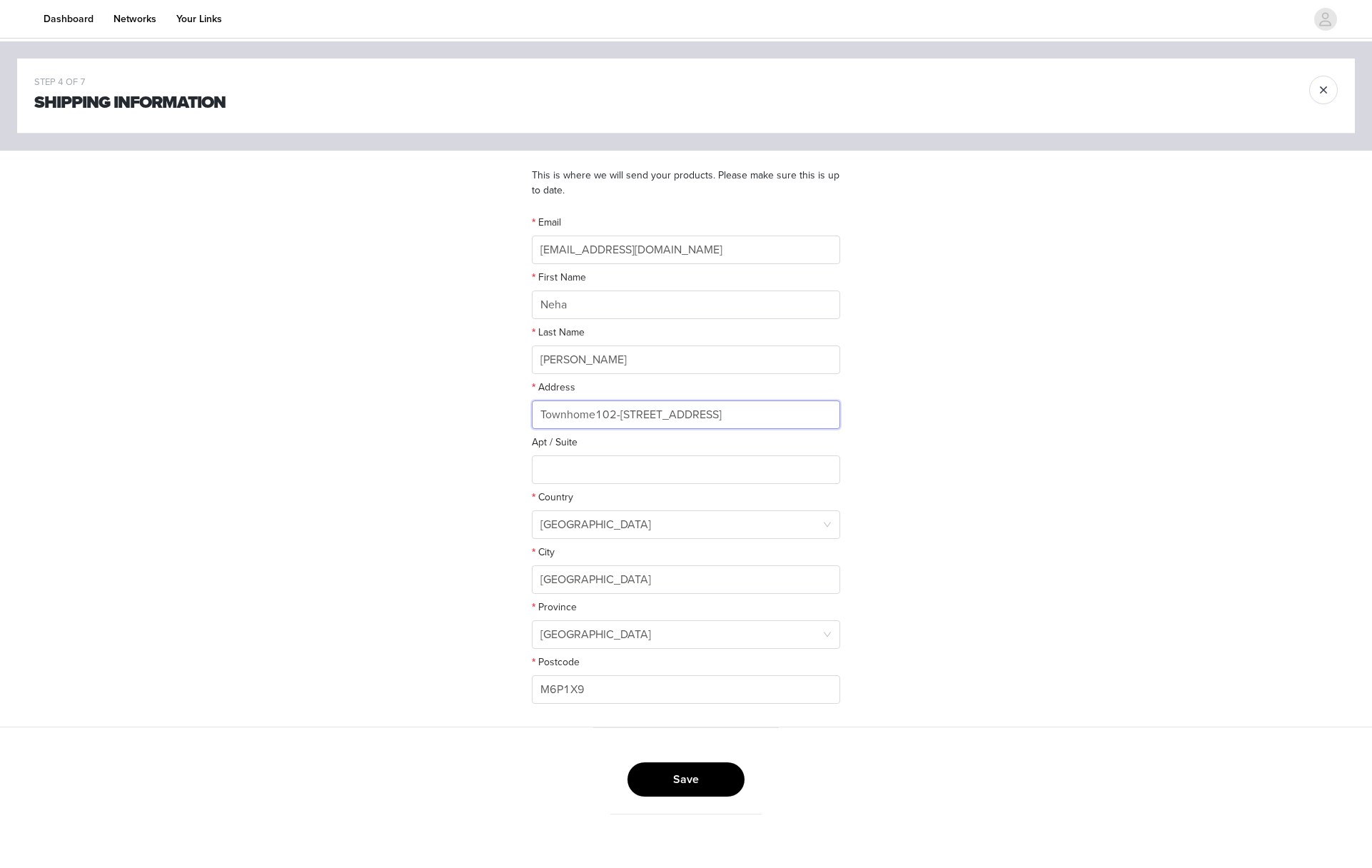
click at [708, 419] on input "Townhome102-2625 Dundas Street W, Toronto, ON, M6P1X9" at bounding box center [686, 414] width 308 height 28
click at [601, 682] on input "M6P1X9" at bounding box center [686, 689] width 308 height 28
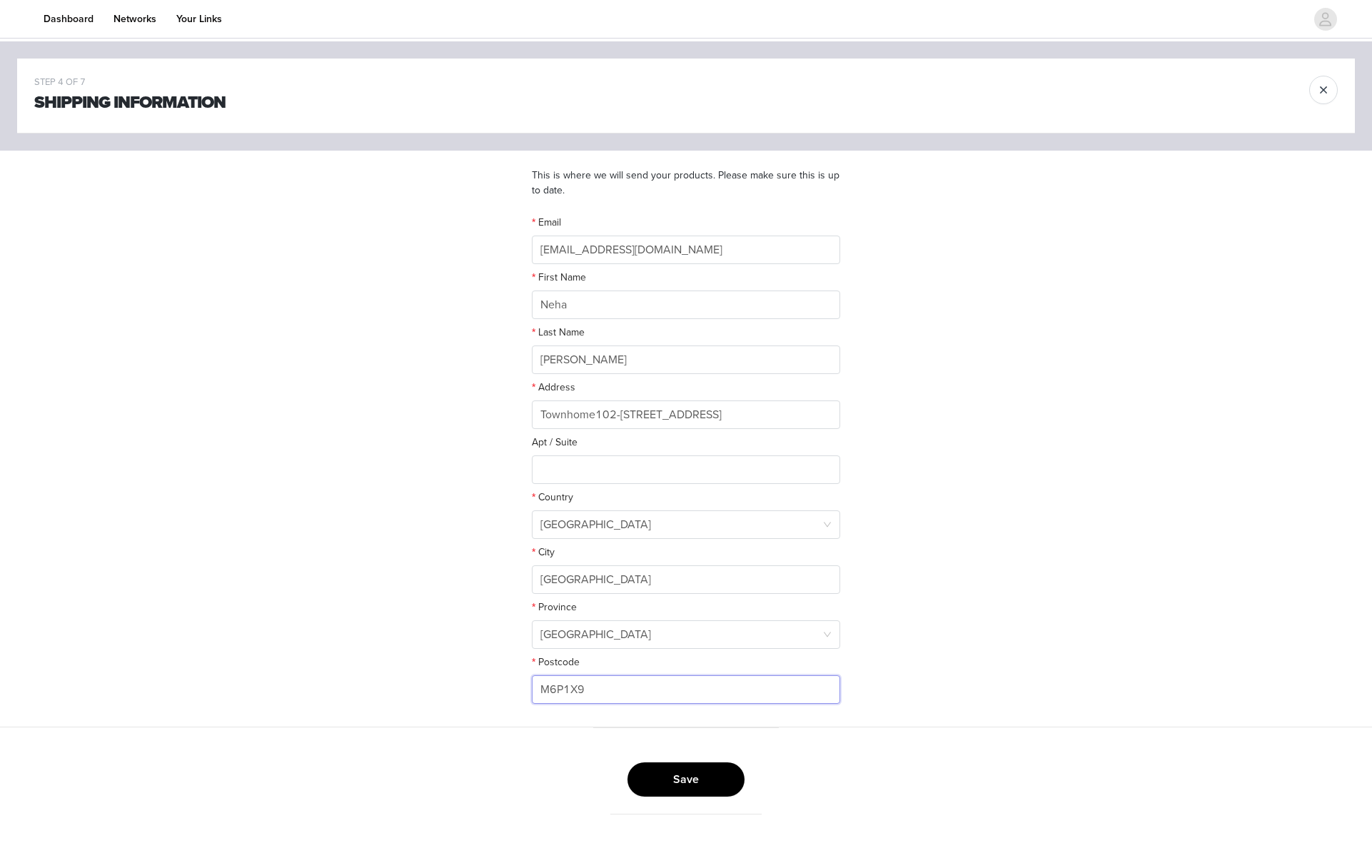
click at [601, 682] on input "M6P1X9" at bounding box center [686, 689] width 308 height 28
paste input "text"
type input "M6P 1X9"
click at [677, 779] on button "Save" at bounding box center [686, 779] width 117 height 34
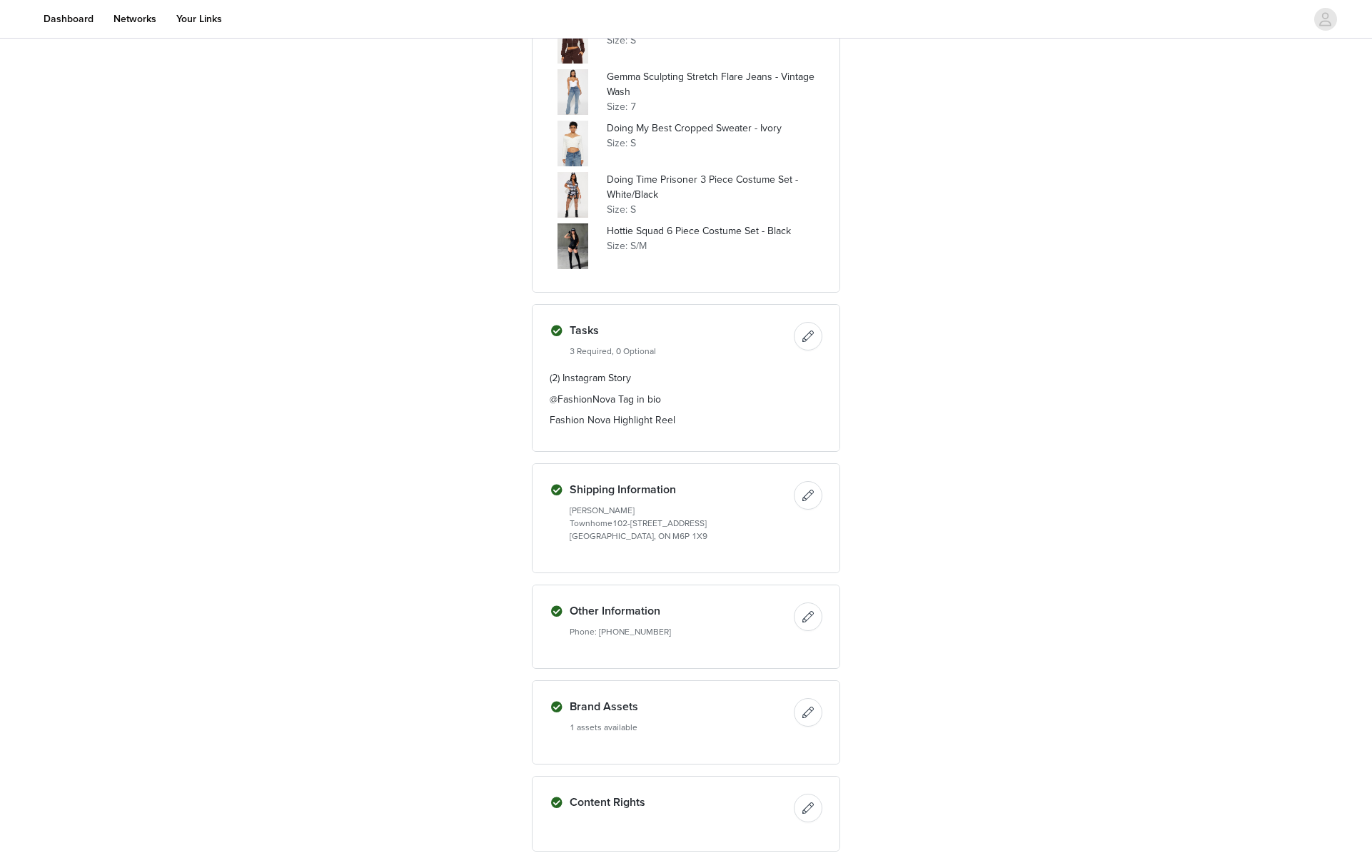
scroll to position [828, 0]
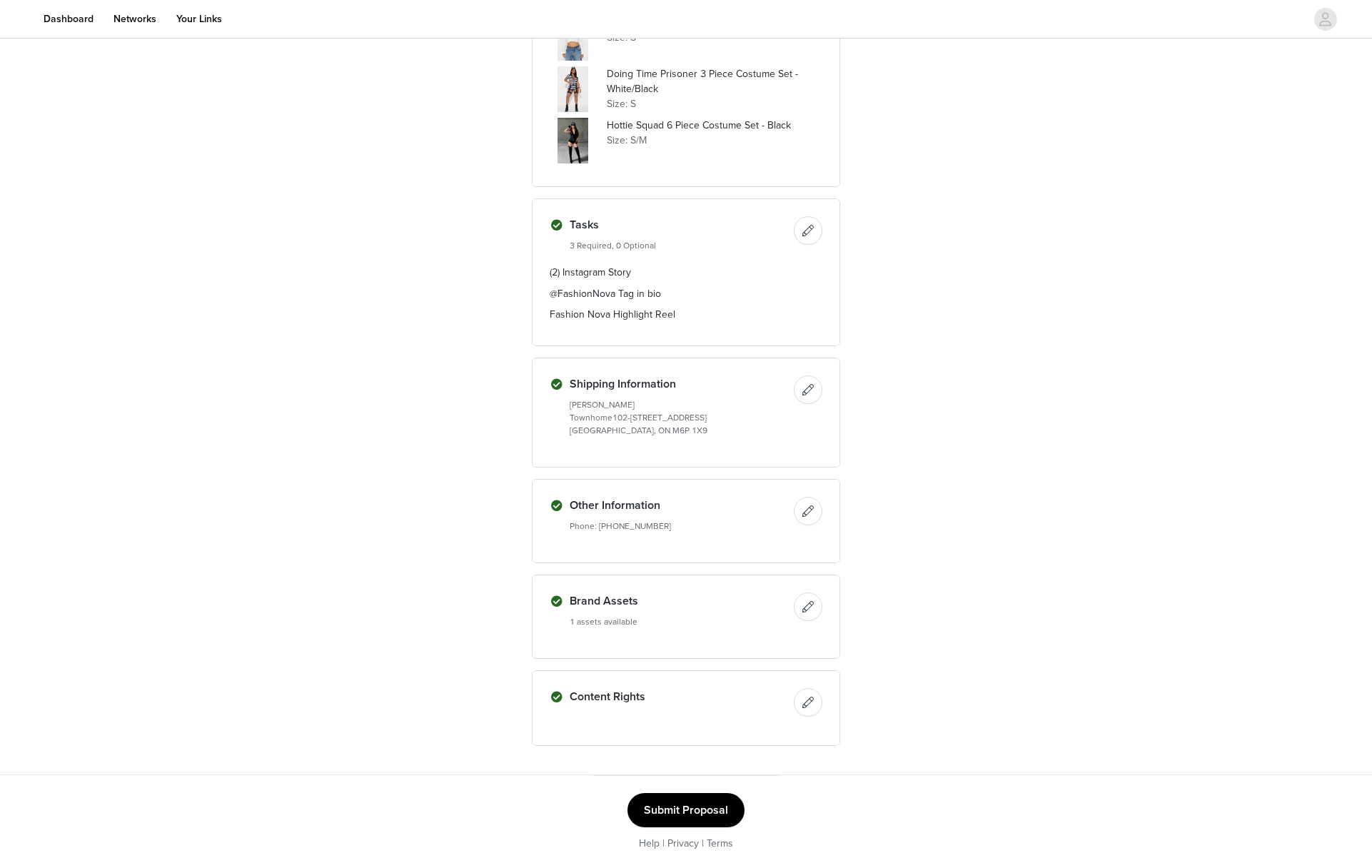
click at [703, 812] on button "Submit Proposal" at bounding box center [686, 810] width 117 height 34
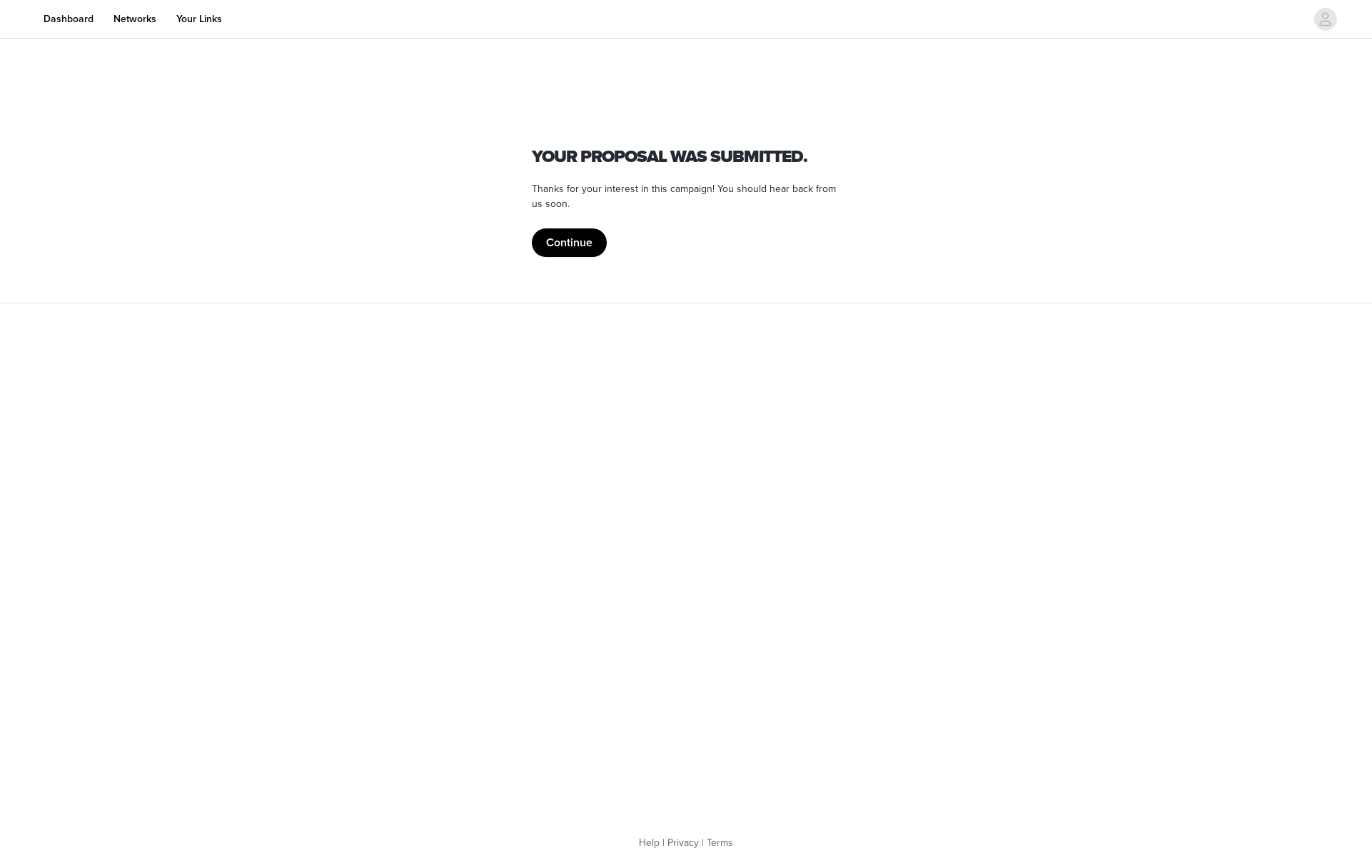
scroll to position [0, 0]
click at [578, 242] on button "Continue" at bounding box center [569, 242] width 75 height 28
